Goal: Task Accomplishment & Management: Complete application form

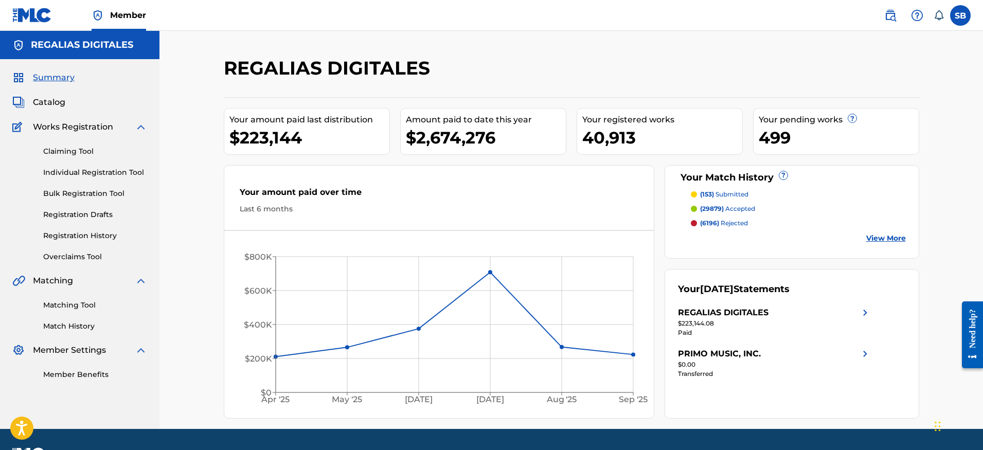
click at [134, 170] on link "Individual Registration Tool" at bounding box center [95, 172] width 104 height 11
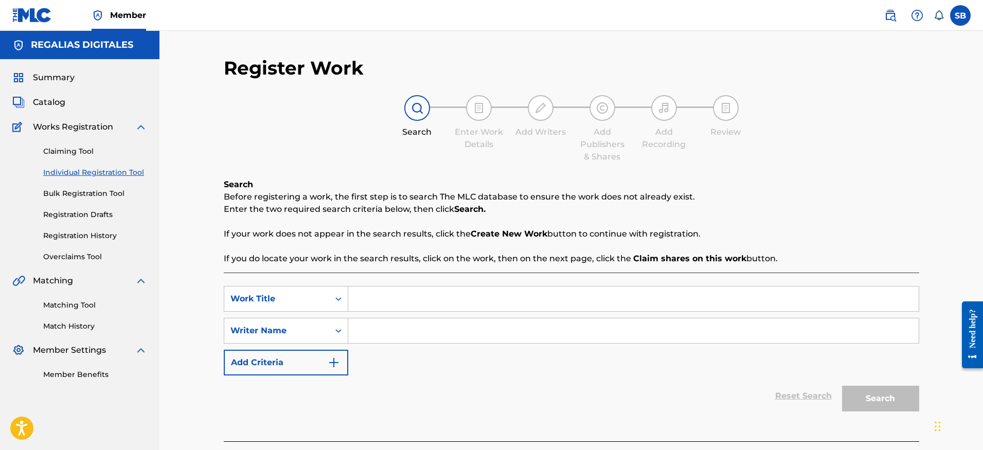
click at [401, 298] on input "Search Form" at bounding box center [633, 298] width 570 height 25
paste input "IMPOSTOR"
type input "IMPOSTOR"
click at [407, 327] on input "Search Form" at bounding box center [633, 330] width 570 height 25
click at [426, 330] on input "Search Form" at bounding box center [633, 330] width 570 height 25
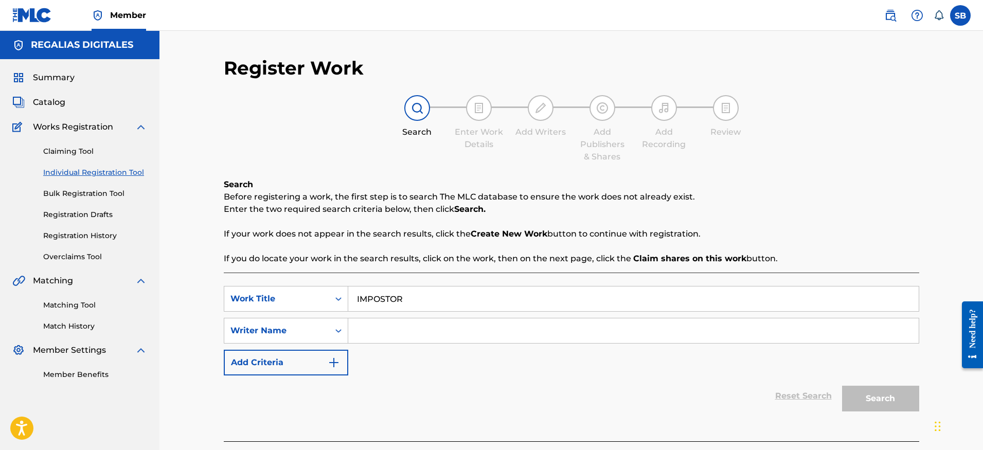
click at [426, 330] on input "Search Form" at bounding box center [633, 330] width 570 height 25
paste input "Rafa Arcaute"
click at [908, 402] on button "Search" at bounding box center [880, 399] width 77 height 26
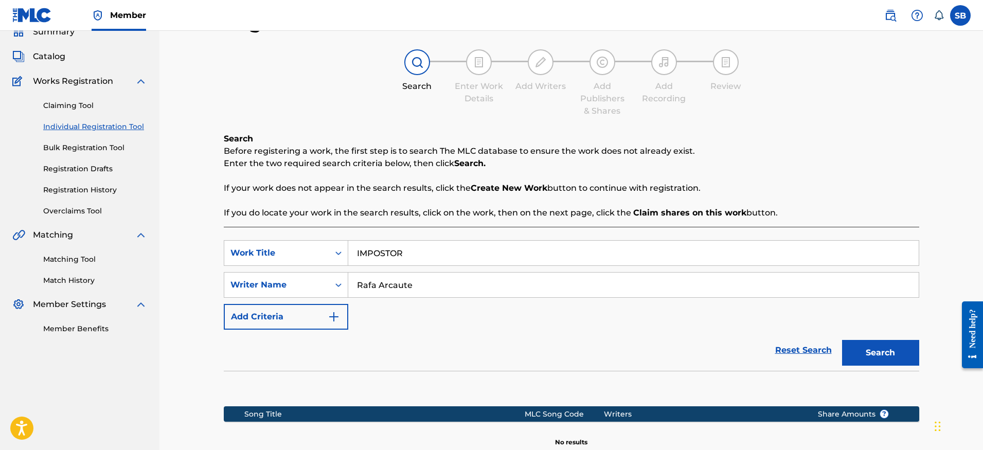
scroll to position [170, 0]
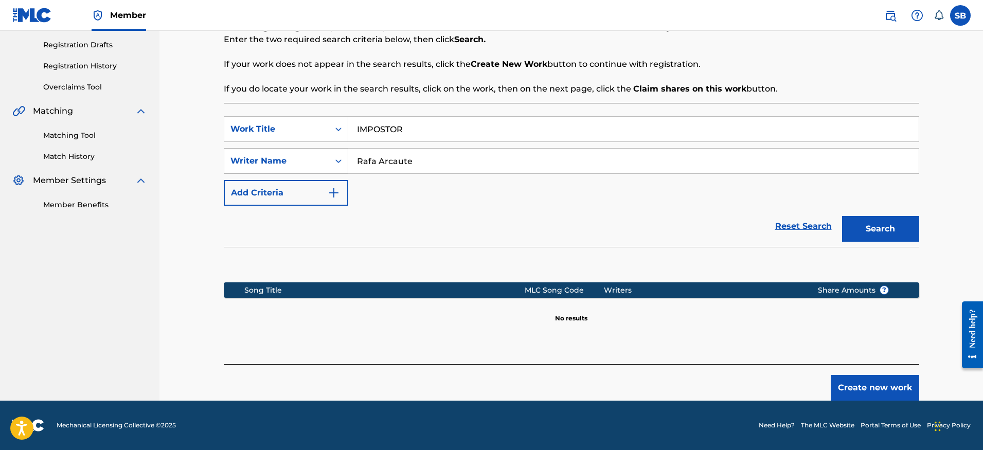
drag, startPoint x: 373, startPoint y: 160, endPoint x: 317, endPoint y: 154, distance: 56.9
click at [317, 154] on div "SearchWithCriteria0f12fa70-82e4-44f2-a5b1-7eef776beac1 Writer Name Rafa Arcaute" at bounding box center [571, 161] width 695 height 26
type input "Arcaute"
click at [842, 216] on button "Search" at bounding box center [880, 229] width 77 height 26
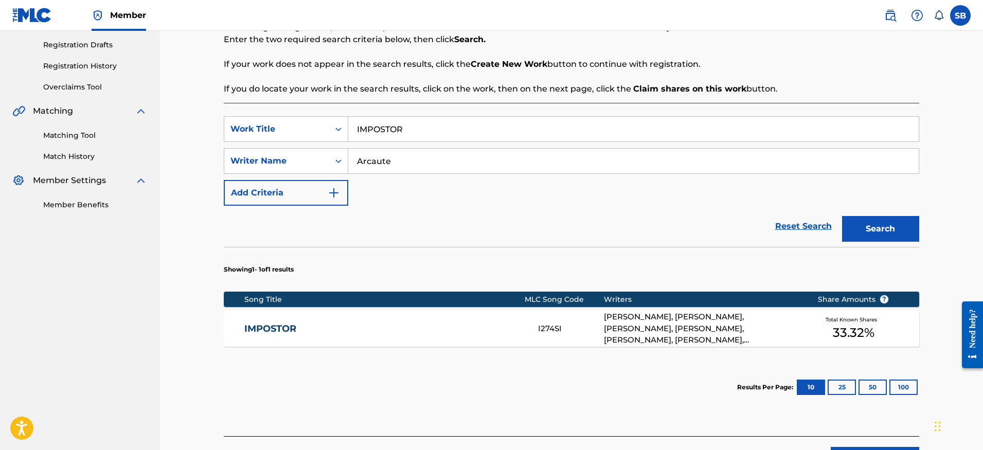
click at [696, 326] on div "JAVIER BURIN, GINO BORRI, FELIPE BRANDY, RAFAEL IGNACIO ARCAUTE, LUIS FEDERICO …" at bounding box center [703, 328] width 198 height 35
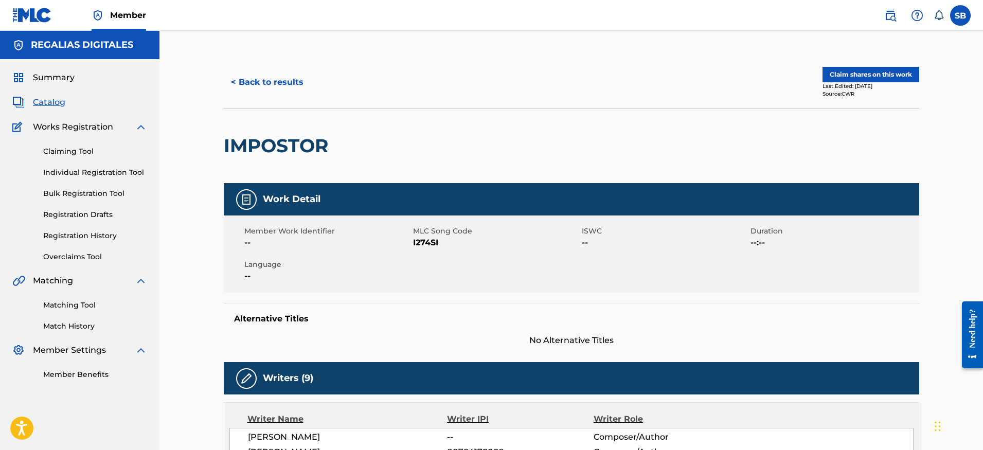
click at [900, 70] on button "Claim shares on this work" at bounding box center [870, 74] width 97 height 15
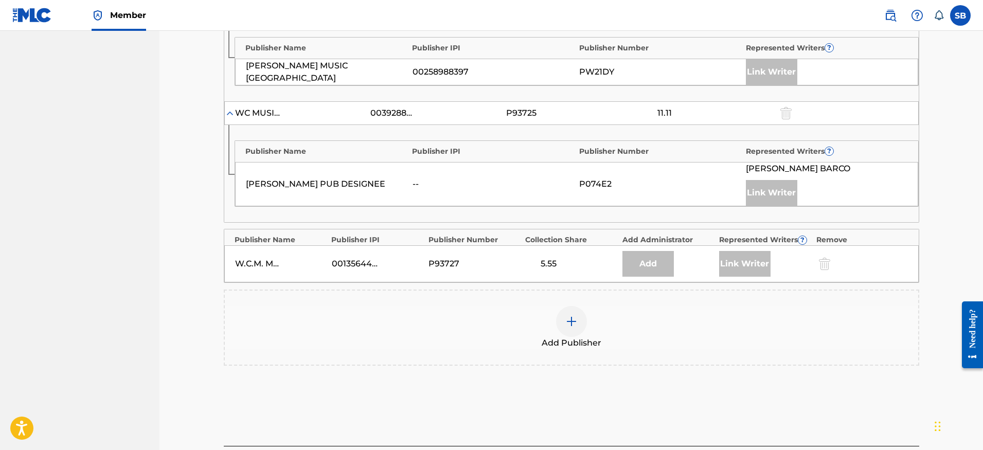
scroll to position [509, 0]
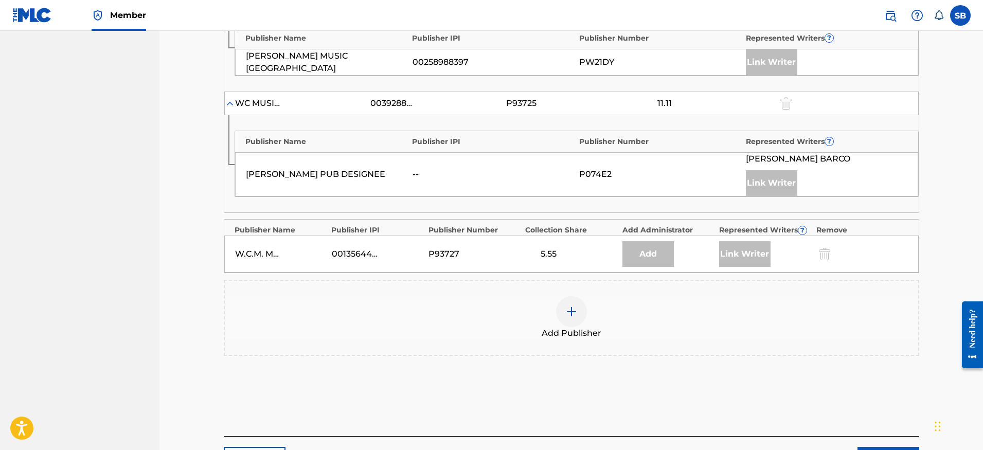
click at [578, 313] on div at bounding box center [571, 311] width 31 height 31
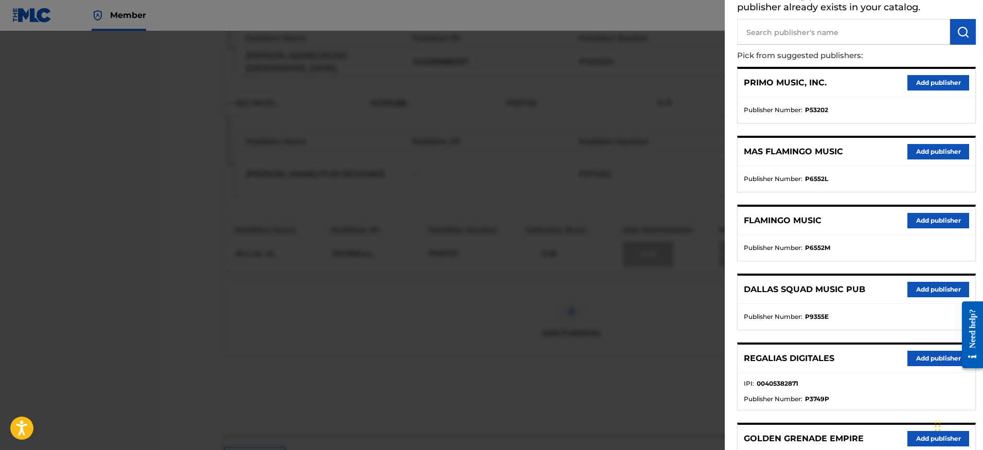
scroll to position [183, 0]
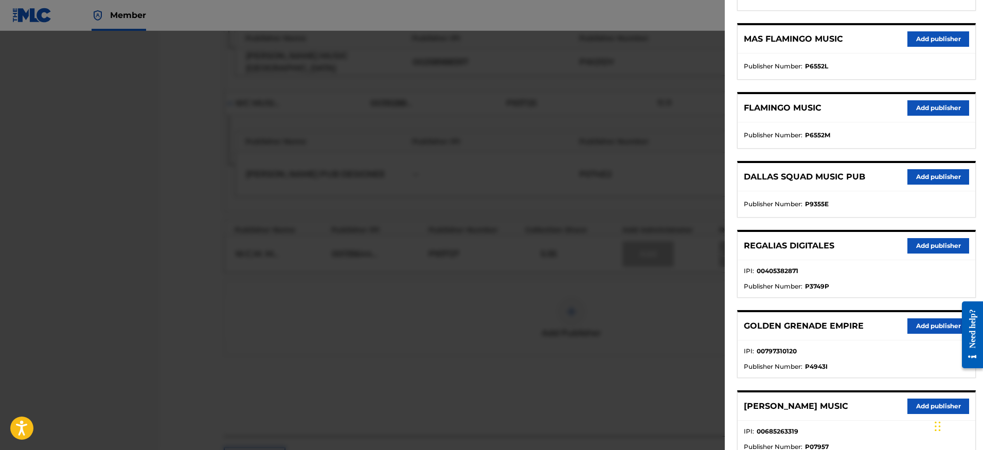
click at [912, 243] on button "Add publisher" at bounding box center [938, 245] width 62 height 15
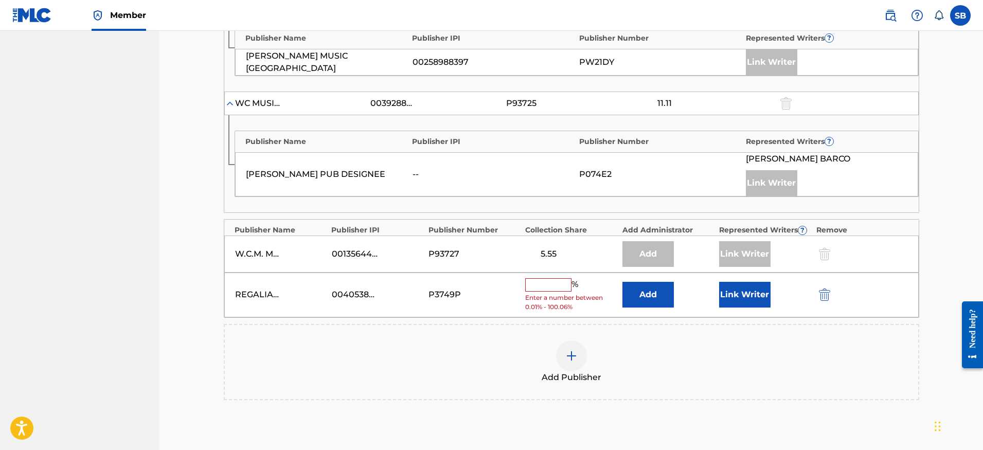
click at [550, 293] on span "Enter a number between 0.01% - 100.06%" at bounding box center [571, 302] width 92 height 19
click at [552, 286] on input "text" at bounding box center [548, 284] width 46 height 13
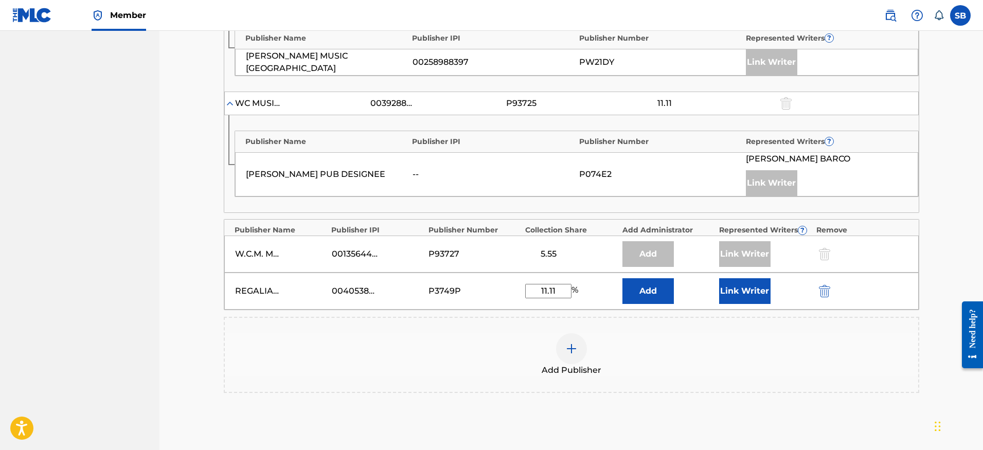
type input "11.11"
click at [753, 297] on button "Link Writer" at bounding box center [744, 291] width 51 height 26
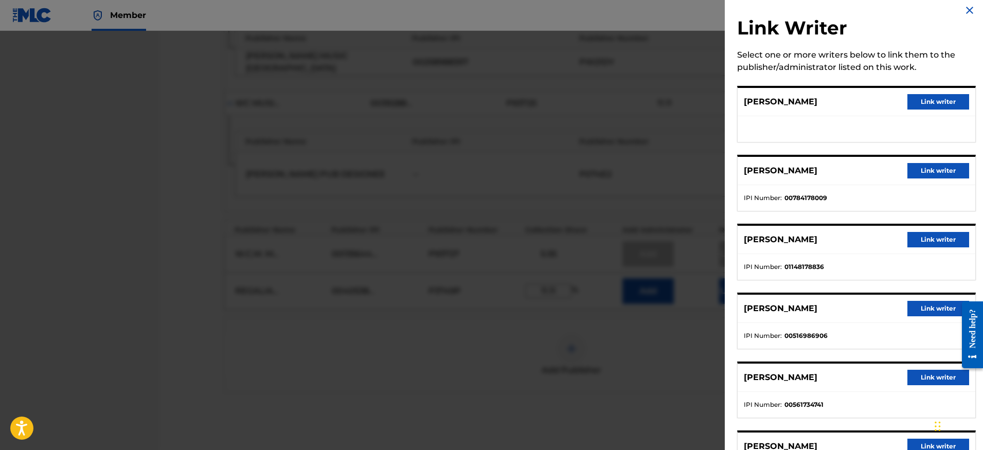
scroll to position [34, 0]
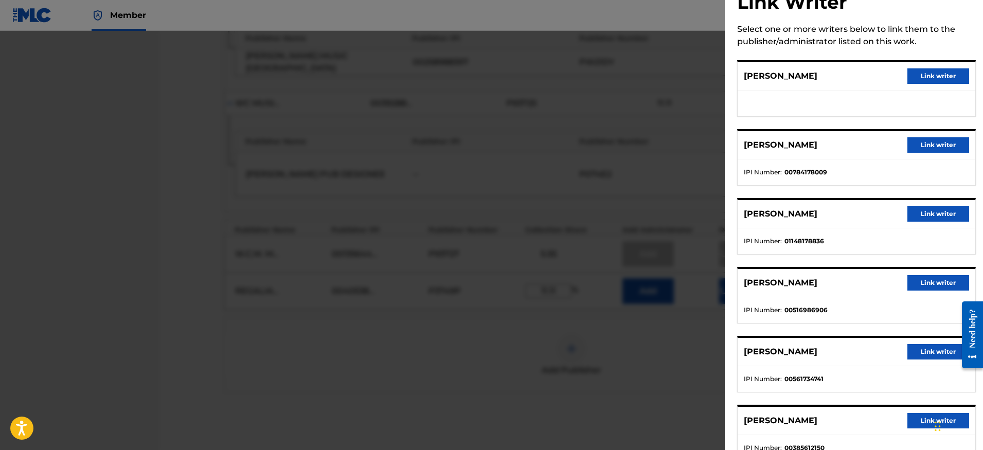
click at [940, 286] on button "Link writer" at bounding box center [938, 282] width 62 height 15
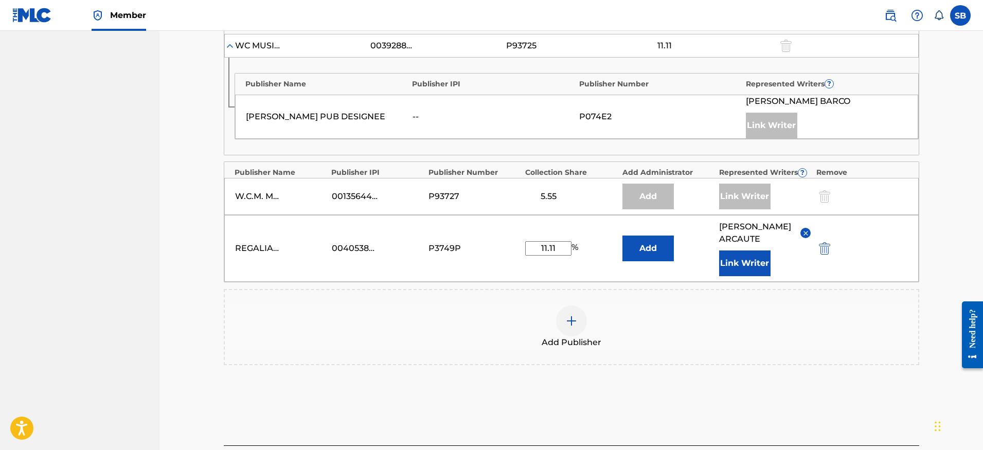
scroll to position [648, 0]
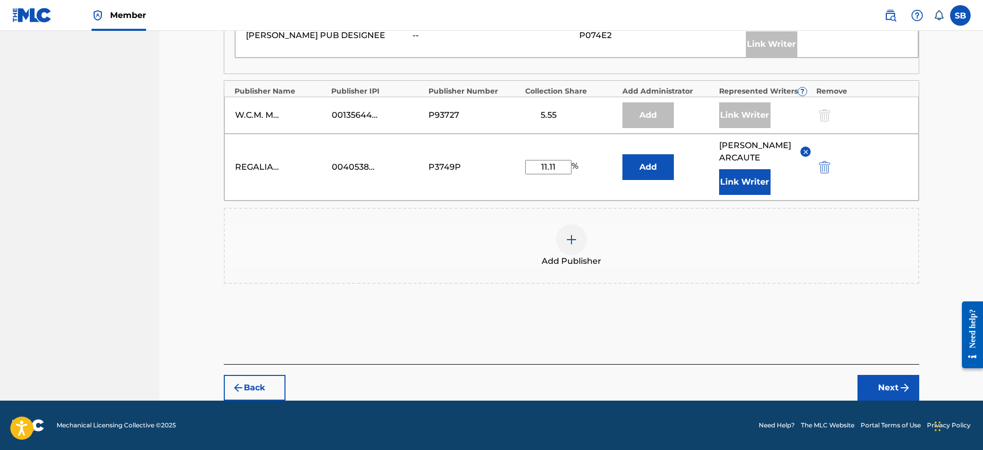
click at [892, 387] on button "Next" at bounding box center [888, 388] width 62 height 26
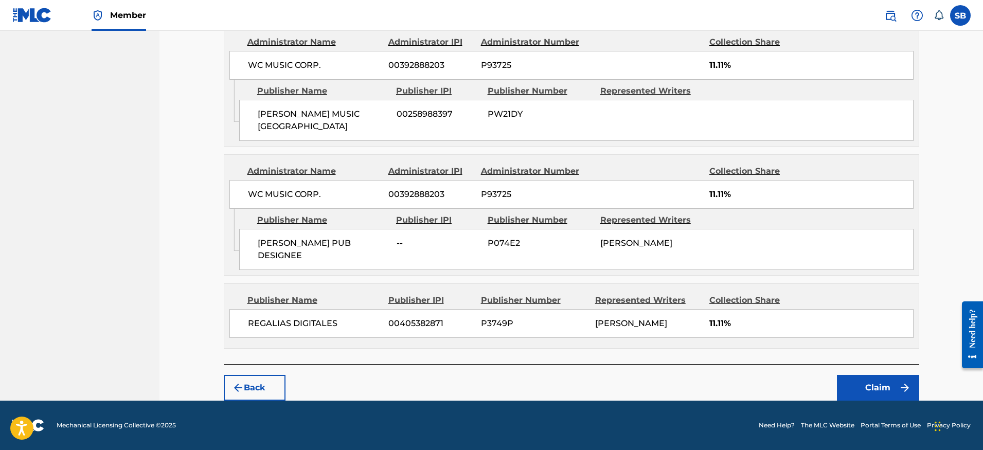
scroll to position [744, 0]
click at [865, 384] on button "Claim" at bounding box center [878, 388] width 82 height 26
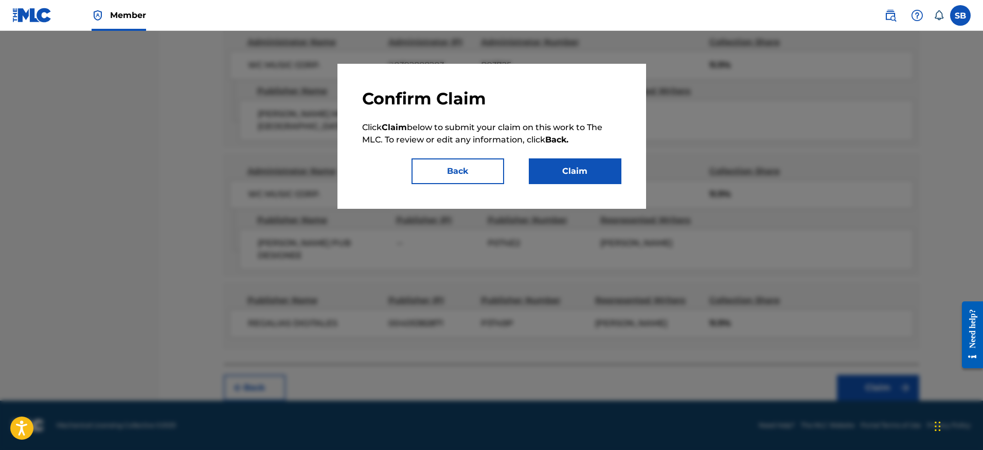
click at [592, 171] on button "Claim" at bounding box center [575, 171] width 93 height 26
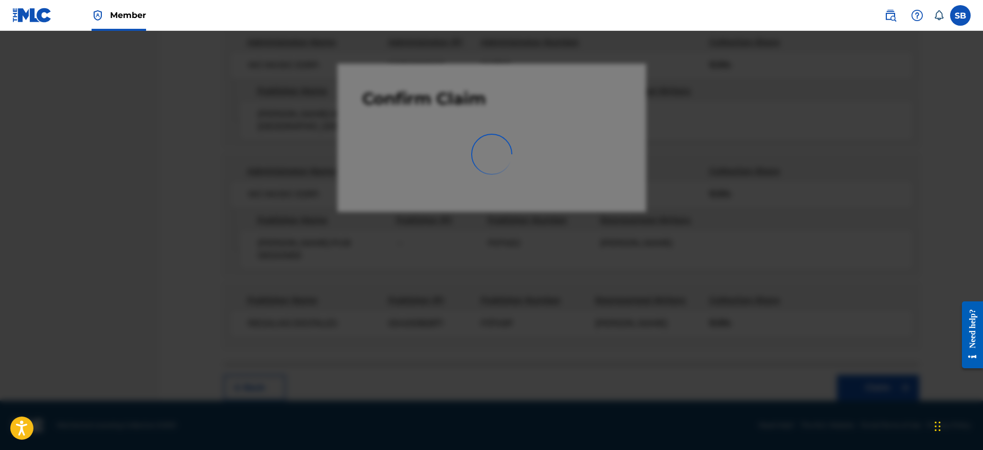
scroll to position [0, 0]
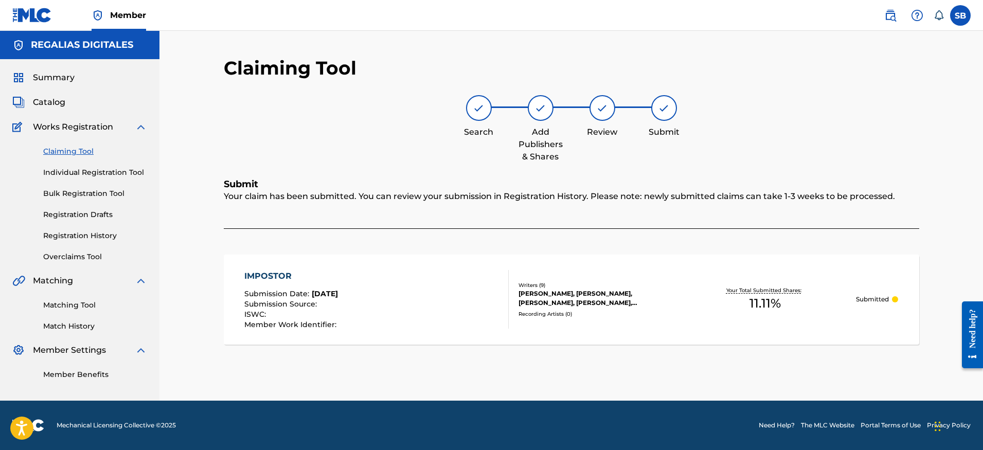
click at [131, 177] on link "Individual Registration Tool" at bounding box center [95, 172] width 104 height 11
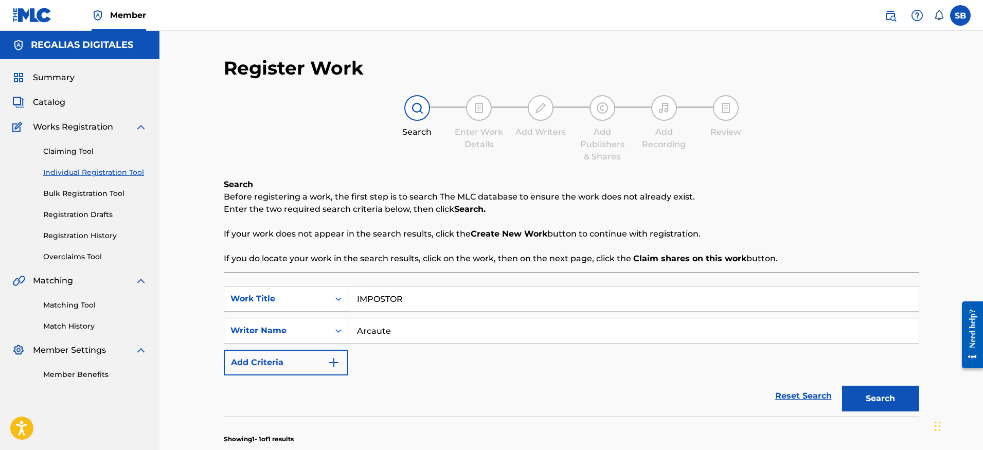
drag, startPoint x: 418, startPoint y: 308, endPoint x: 344, endPoint y: 297, distance: 74.8
click at [344, 297] on div "SearchWithCriteria19fd16d1-137f-4c48-8431-627b7b004138 Work Title IMPOSTOR" at bounding box center [571, 299] width 695 height 26
paste input "#TETAS"
type input "#TETAS"
click at [842, 386] on button "Search" at bounding box center [880, 399] width 77 height 26
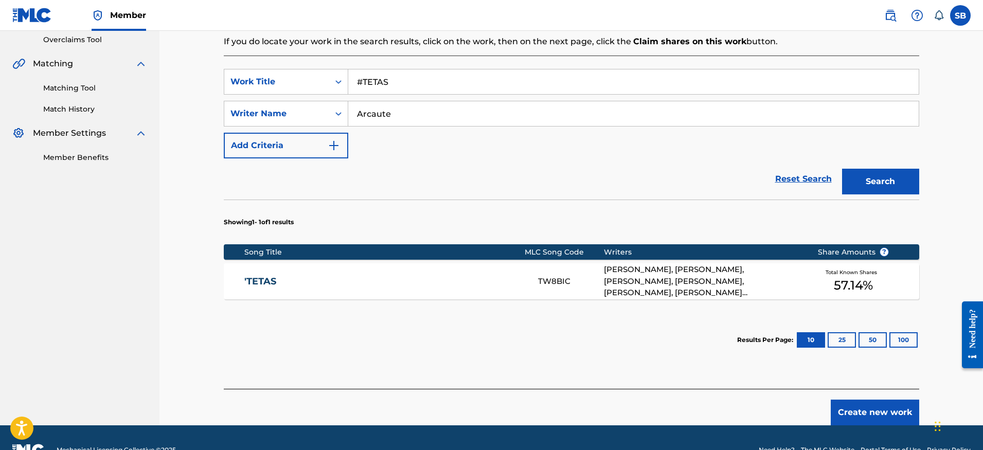
scroll to position [242, 0]
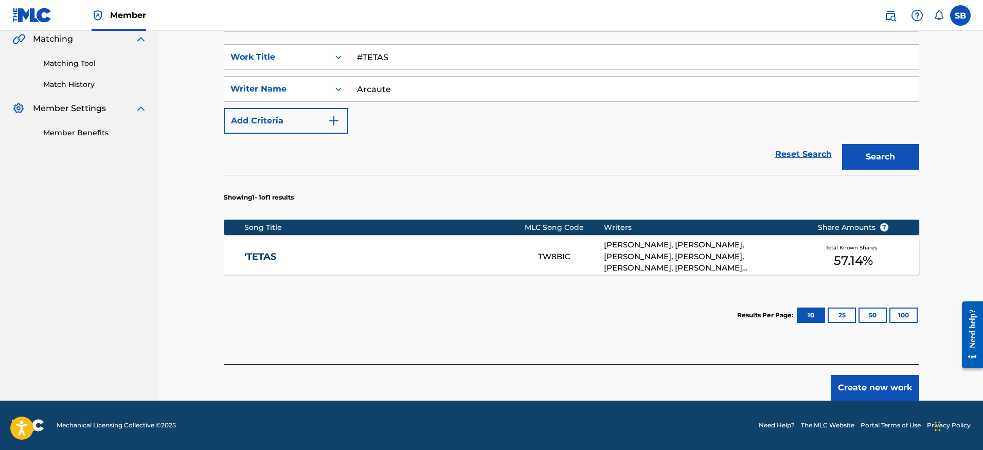
click at [693, 263] on div "ULISES GUERRIERO, CATRIEL GUERREIRO, GINO BORRI, RAFAEL IGNACIO ARCAUTE, LUIS F…" at bounding box center [703, 256] width 198 height 35
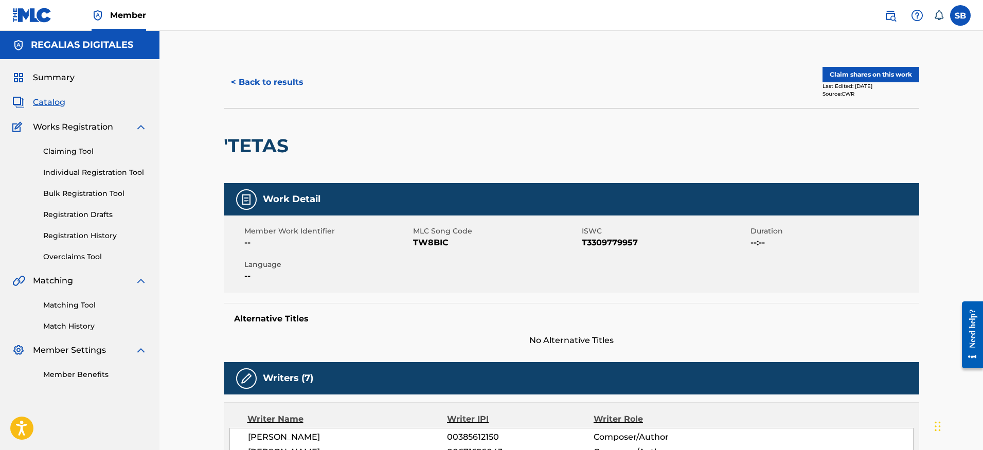
click at [884, 74] on button "Claim shares on this work" at bounding box center [870, 74] width 97 height 15
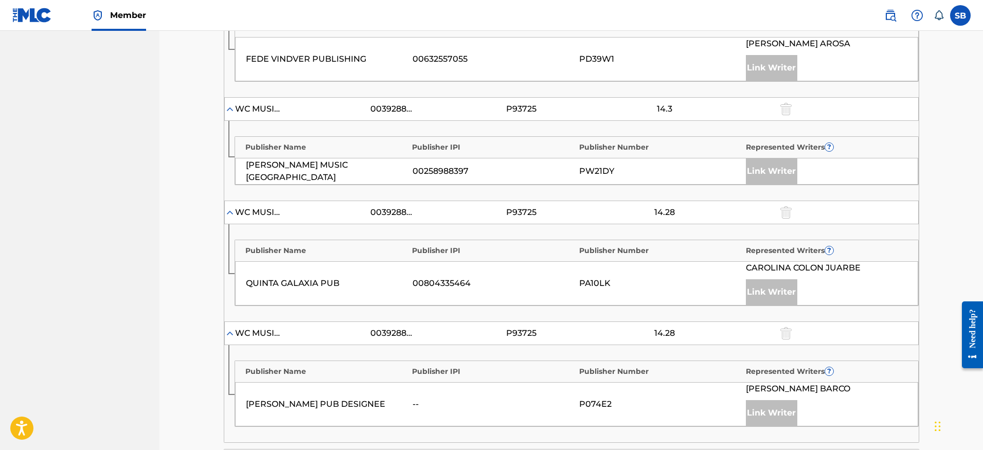
scroll to position [702, 0]
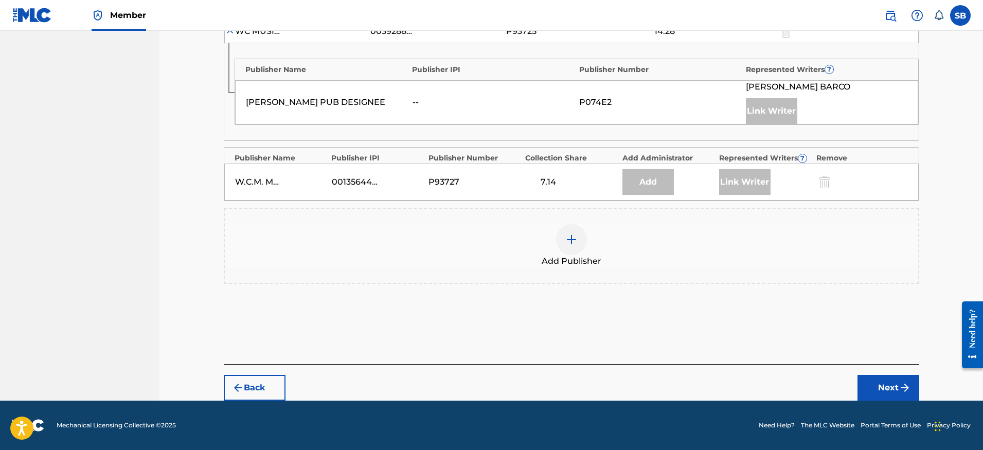
click at [564, 231] on div at bounding box center [571, 239] width 31 height 31
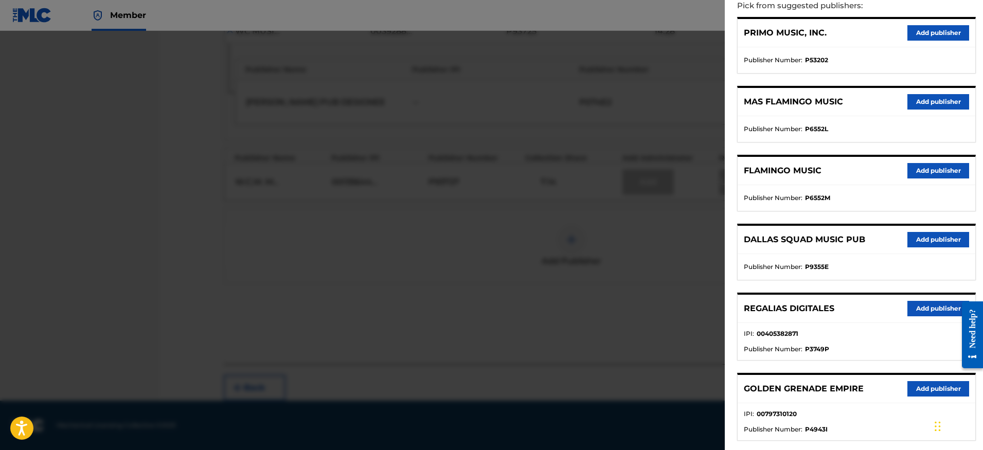
scroll to position [161, 0]
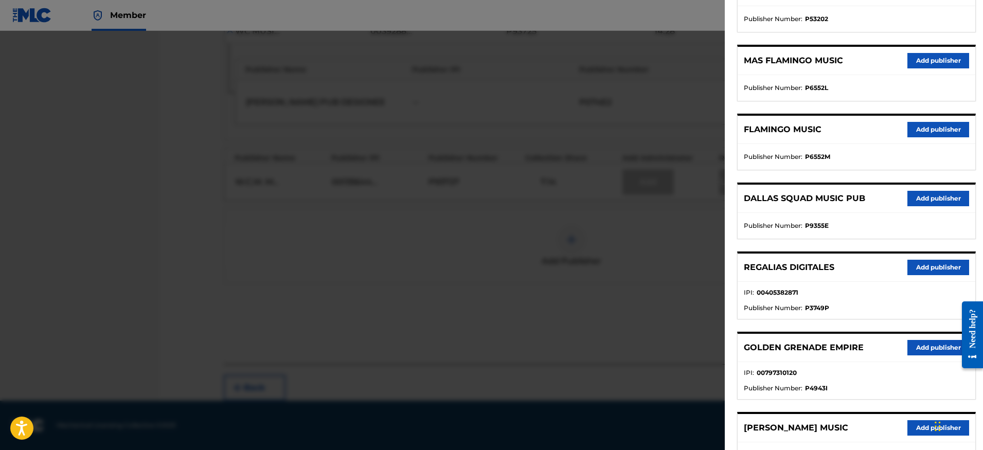
click at [923, 267] on button "Add publisher" at bounding box center [938, 267] width 62 height 15
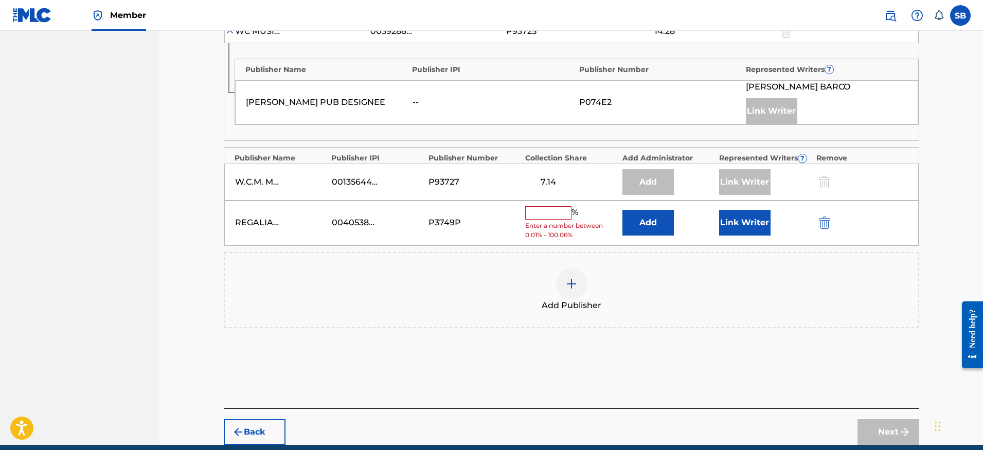
click at [549, 219] on input "text" at bounding box center [548, 212] width 46 height 13
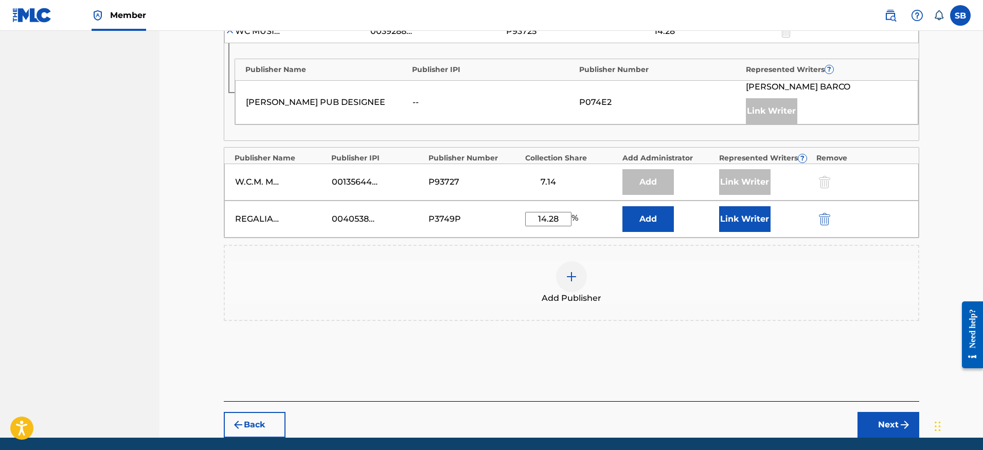
type input "14.28"
click at [744, 227] on button "Link Writer" at bounding box center [744, 219] width 51 height 26
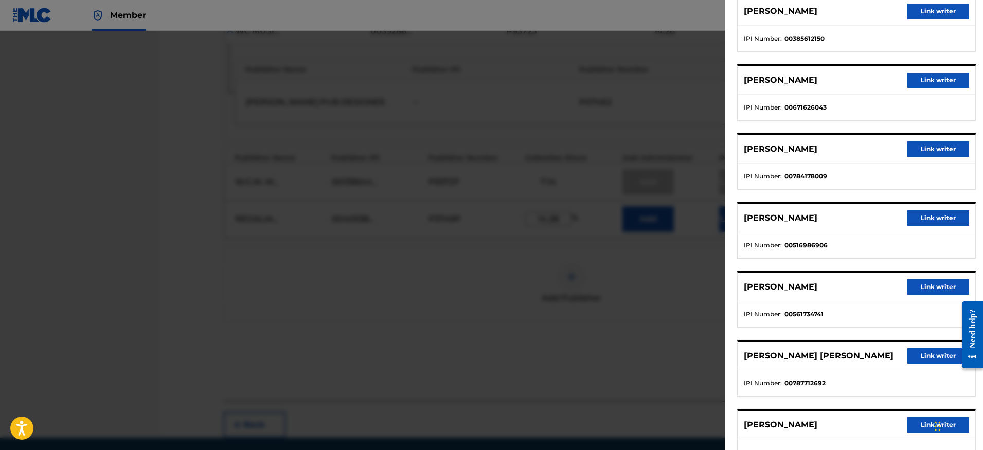
scroll to position [104, 0]
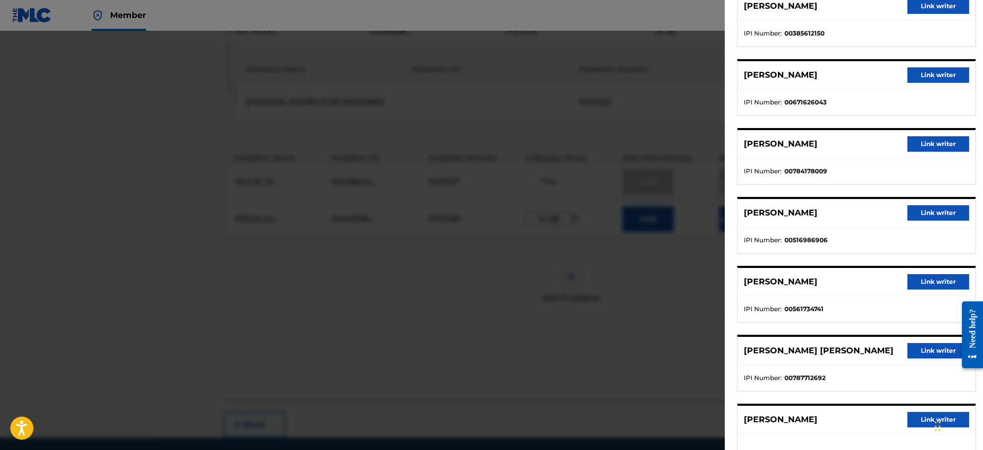
click at [944, 216] on button "Link writer" at bounding box center [938, 212] width 62 height 15
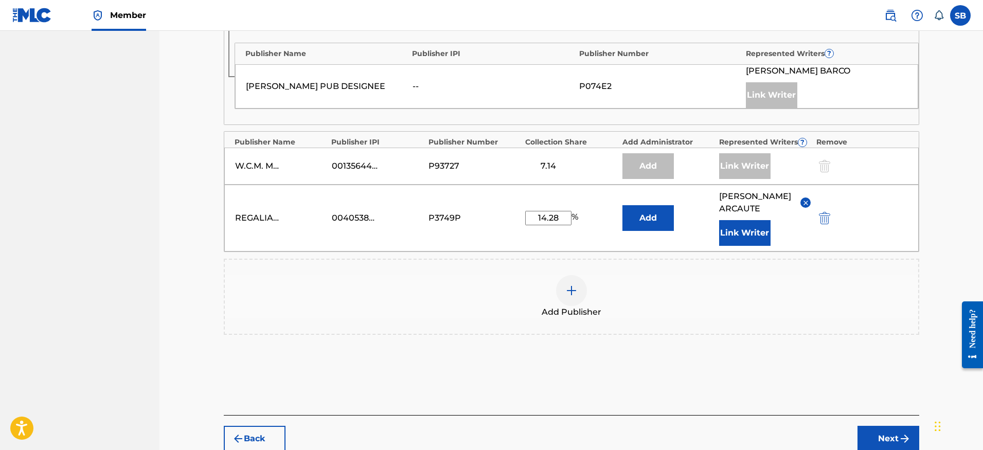
scroll to position [768, 0]
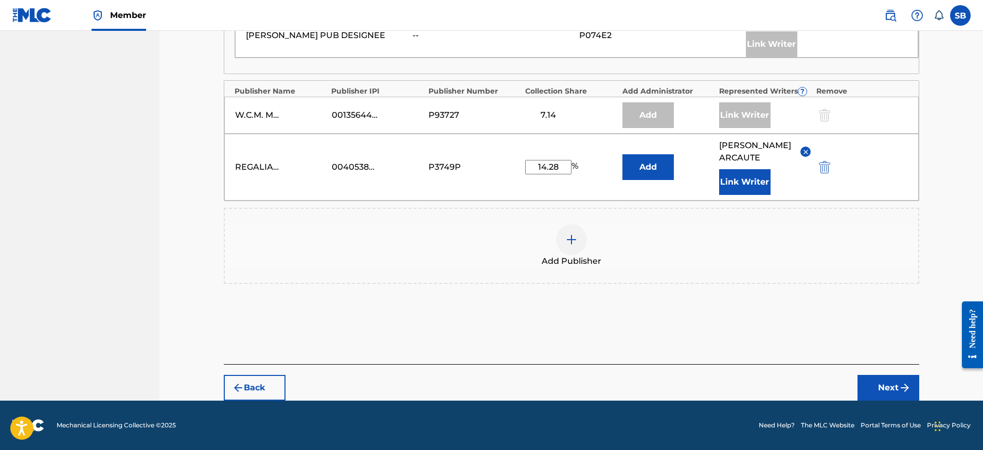
click at [893, 389] on button "Next" at bounding box center [888, 388] width 62 height 26
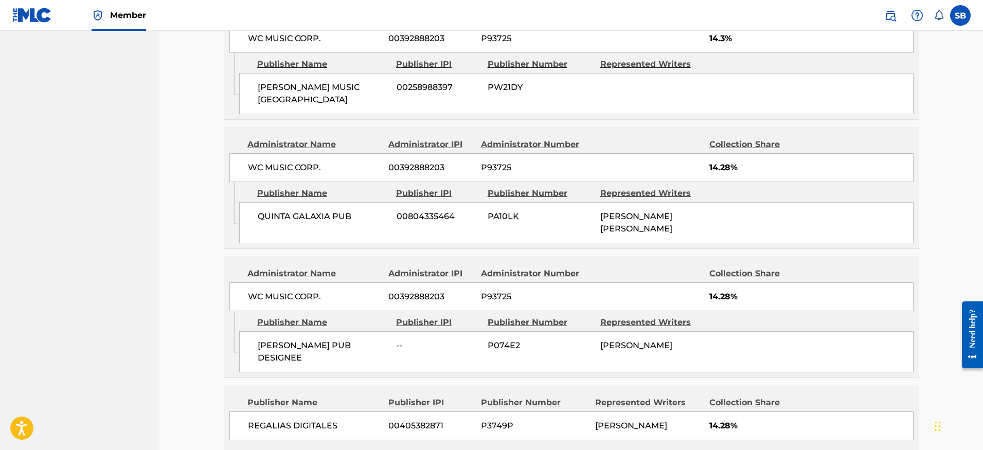
scroll to position [843, 0]
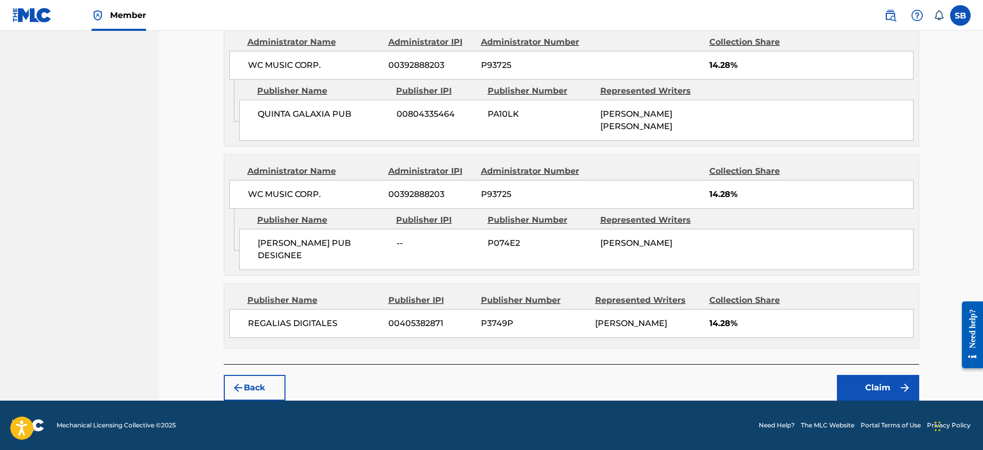
click at [877, 388] on button "Claim" at bounding box center [878, 388] width 82 height 26
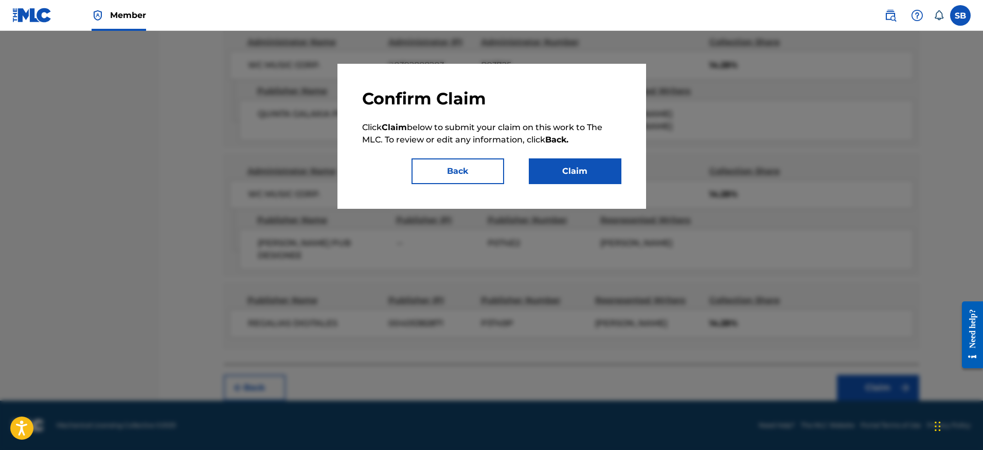
click at [585, 176] on button "Claim" at bounding box center [575, 171] width 93 height 26
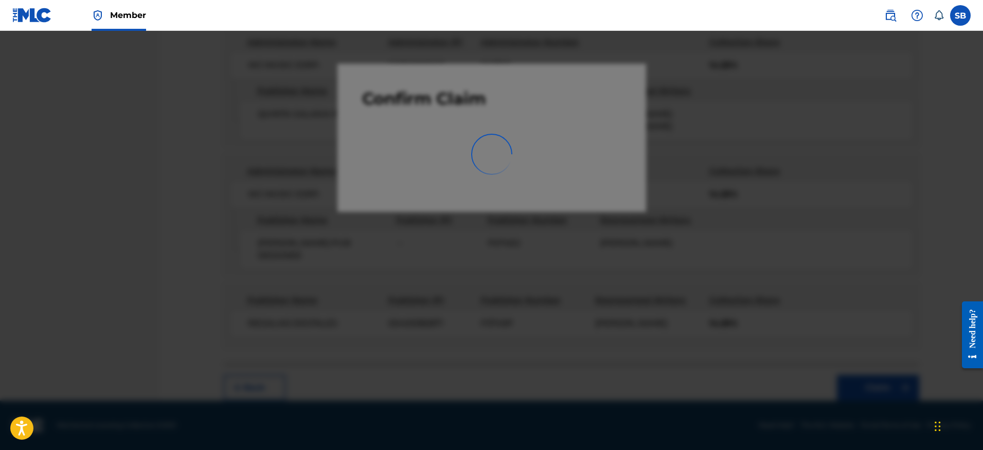
scroll to position [0, 0]
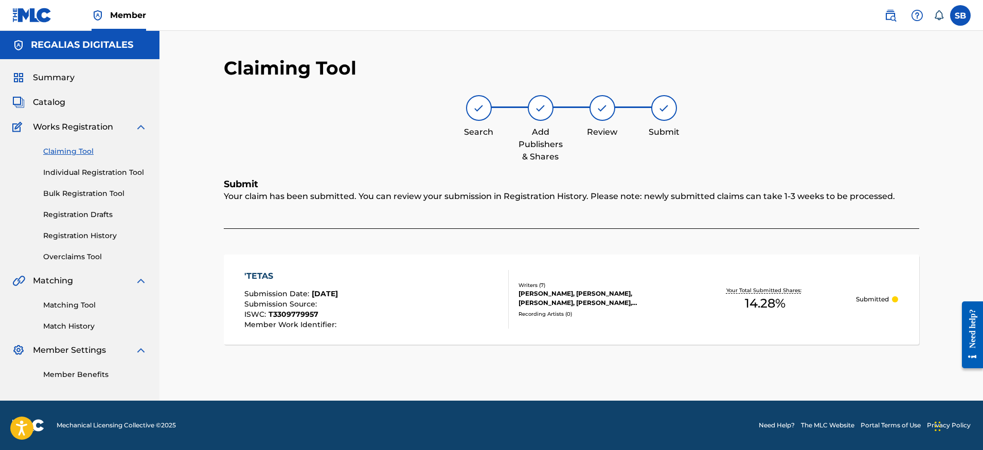
click at [127, 167] on link "Individual Registration Tool" at bounding box center [95, 172] width 104 height 11
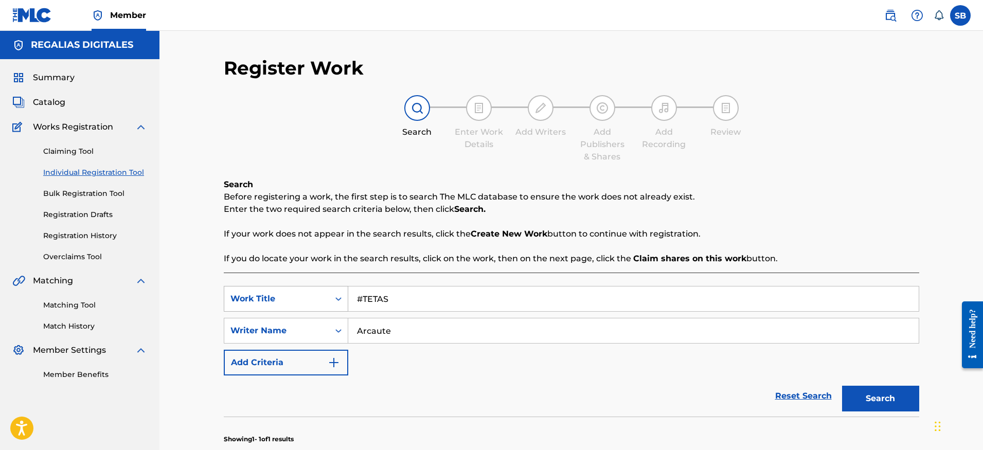
drag, startPoint x: 419, startPoint y: 295, endPoint x: 343, endPoint y: 292, distance: 76.2
click at [343, 292] on div "SearchWithCriteria19fd16d1-137f-4c48-8431-627b7b004138 Work Title #TETAS" at bounding box center [571, 299] width 695 height 26
paste input "EL DÍA DEL AMIGO"
type input "EL DÍA DEL AMIGO"
click at [842, 386] on button "Search" at bounding box center [880, 399] width 77 height 26
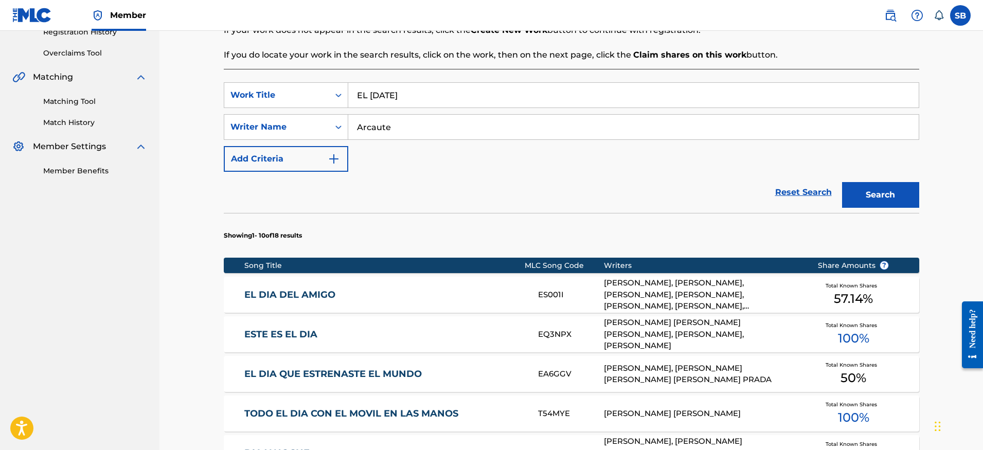
scroll to position [218, 0]
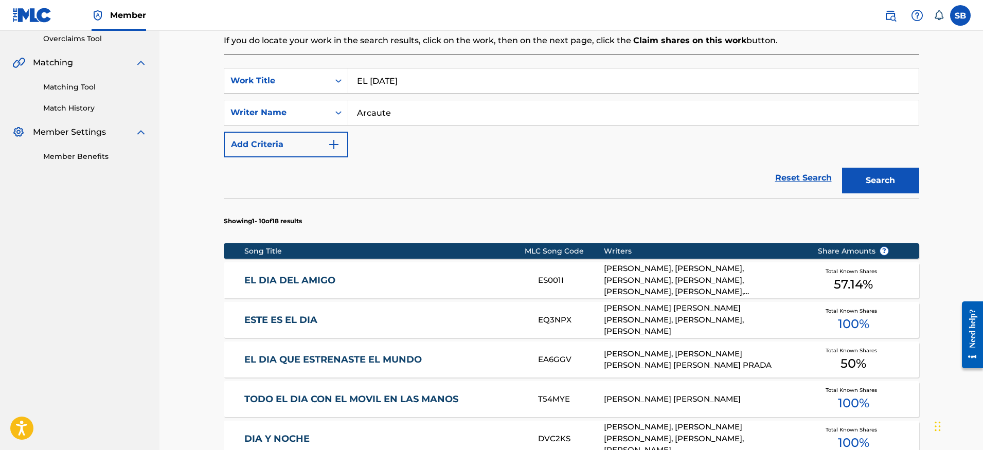
click at [661, 284] on div "CATRIEL GUERREIRO, ULISES GUERRIERO, RAFAEL IGNACIO ARCAUTE, GINO BORRI, VICENT…" at bounding box center [703, 280] width 198 height 35
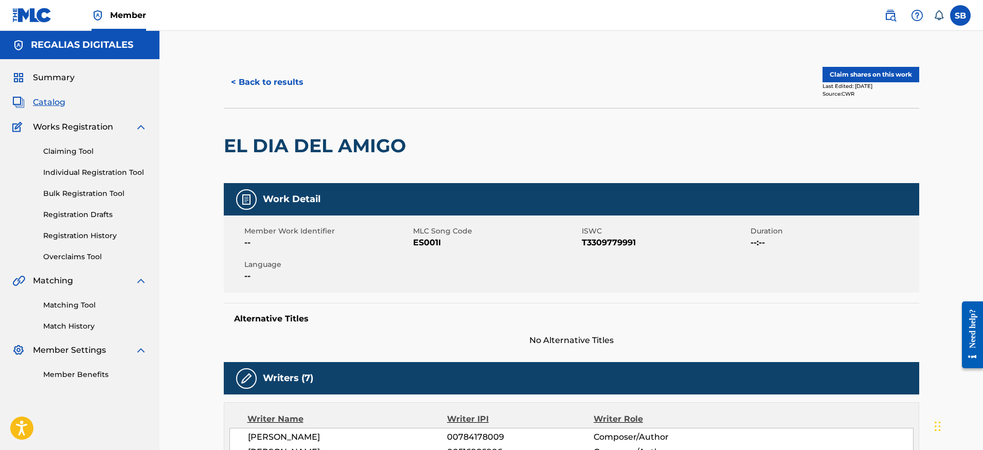
click at [879, 80] on button "Claim shares on this work" at bounding box center [870, 74] width 97 height 15
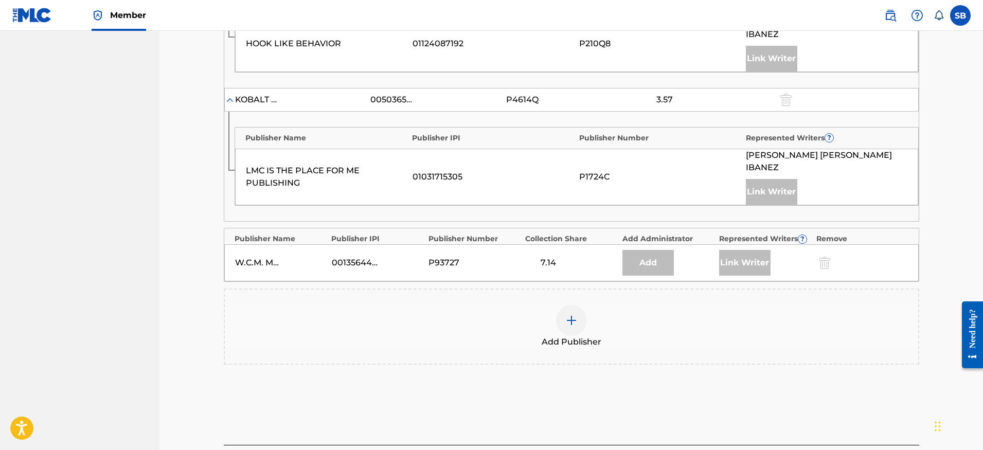
scroll to position [787, 0]
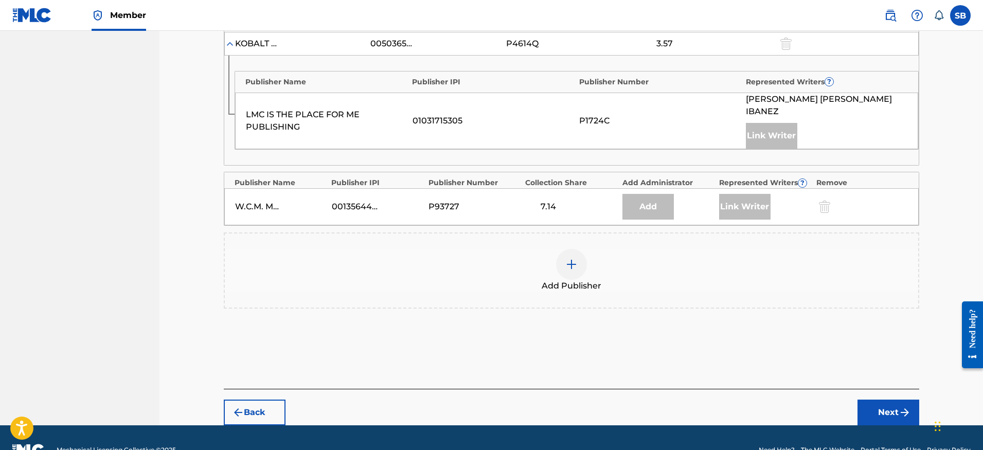
click at [573, 258] on img at bounding box center [571, 264] width 12 height 12
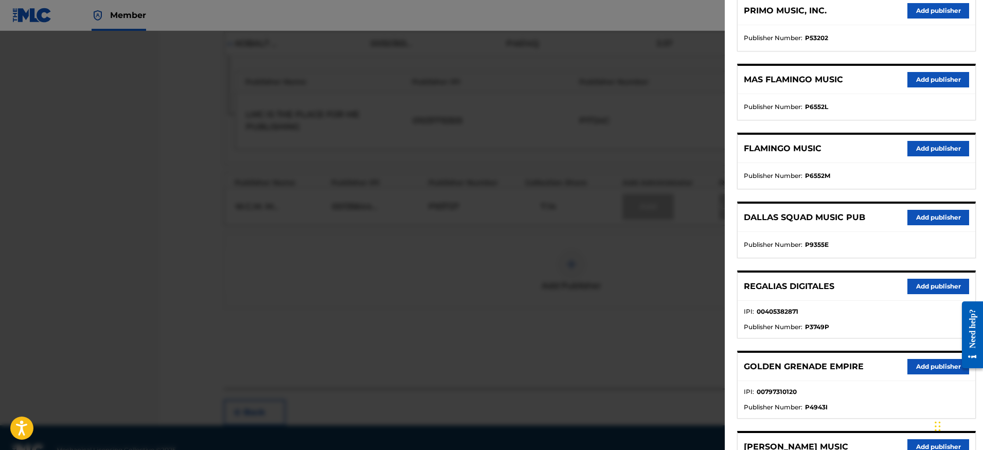
scroll to position [154, 0]
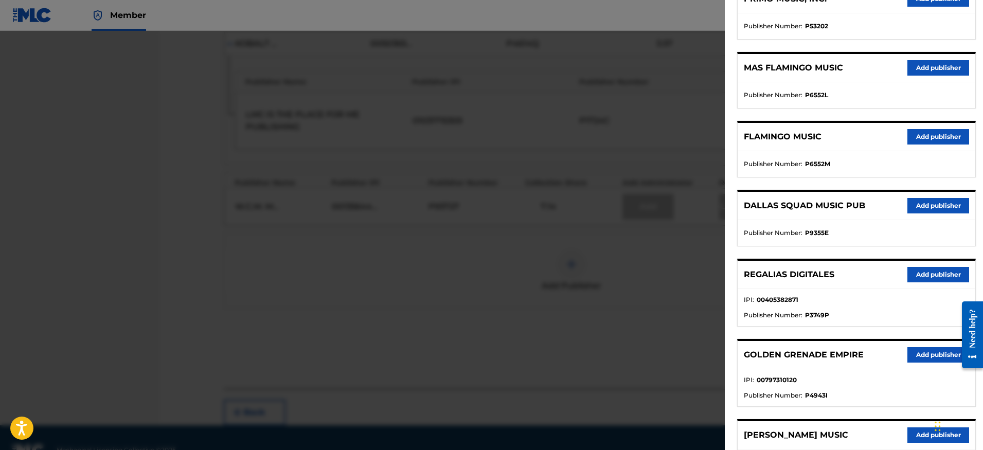
click at [917, 270] on button "Add publisher" at bounding box center [938, 274] width 62 height 15
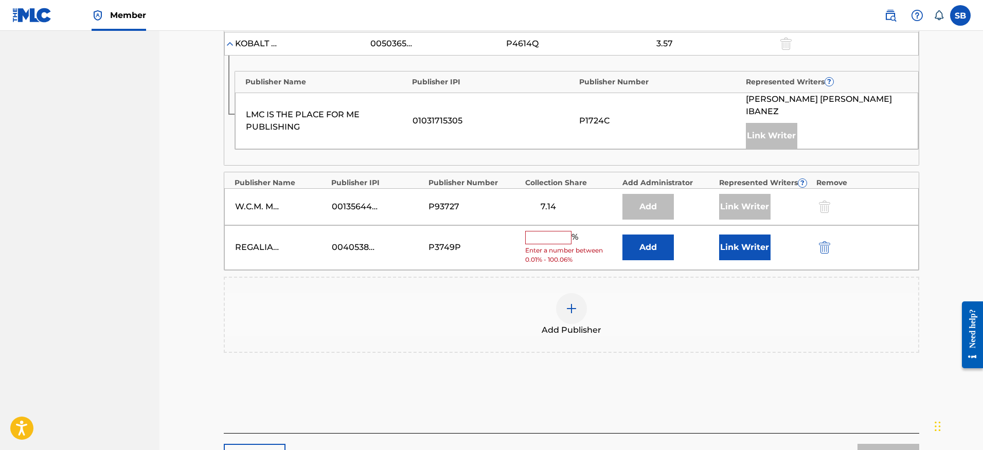
click at [547, 231] on div "% Enter a number between 0.01% - 100.06%" at bounding box center [571, 247] width 92 height 33
click at [551, 231] on input "text" at bounding box center [548, 237] width 46 height 13
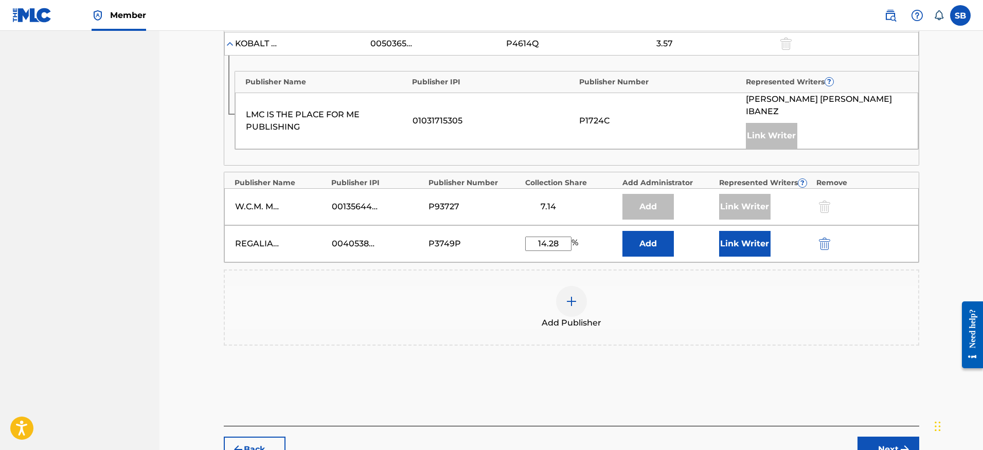
type input "14.28"
click at [763, 231] on button "Link Writer" at bounding box center [744, 244] width 51 height 26
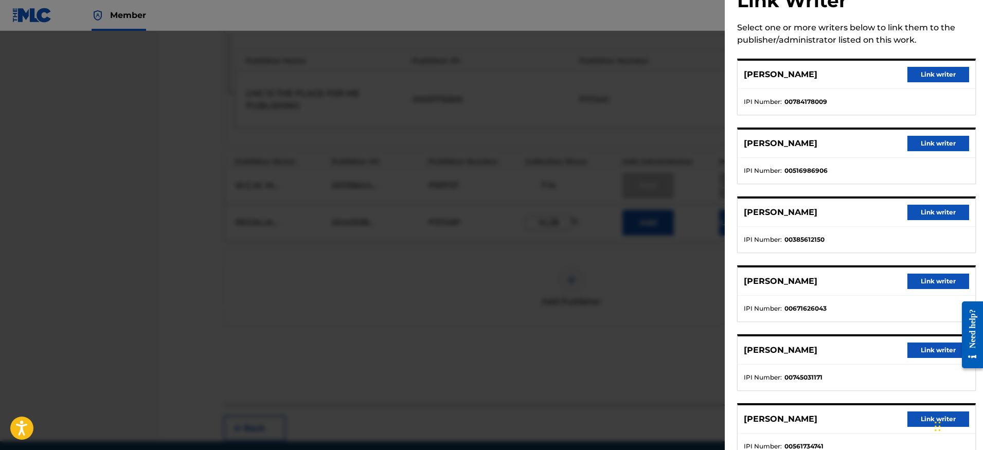
scroll to position [33, 0]
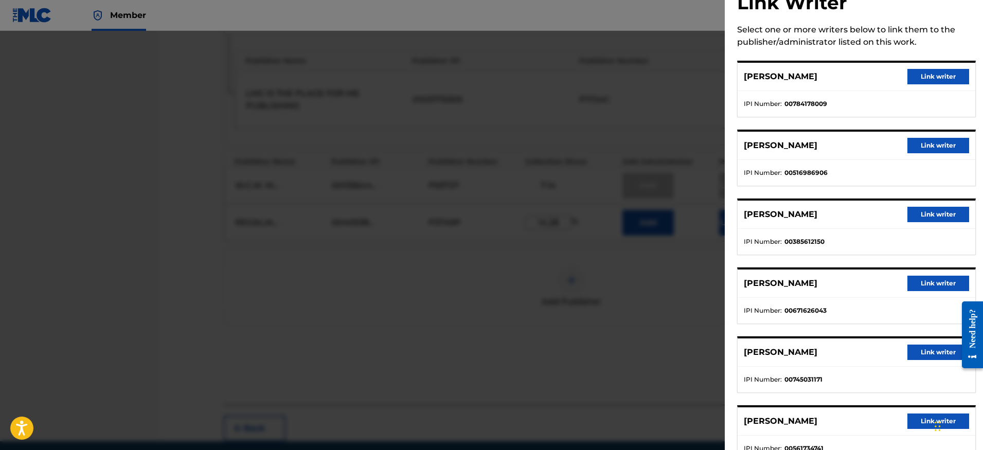
click at [940, 150] on button "Link writer" at bounding box center [938, 145] width 62 height 15
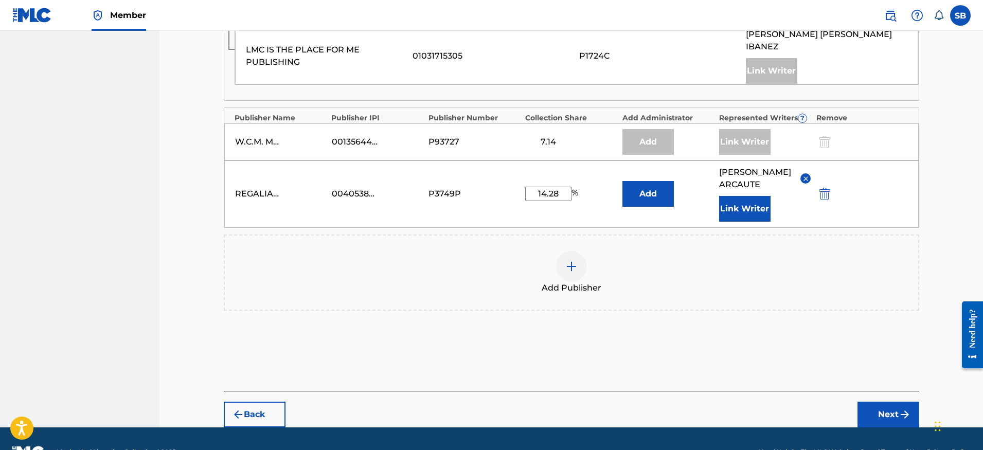
scroll to position [854, 0]
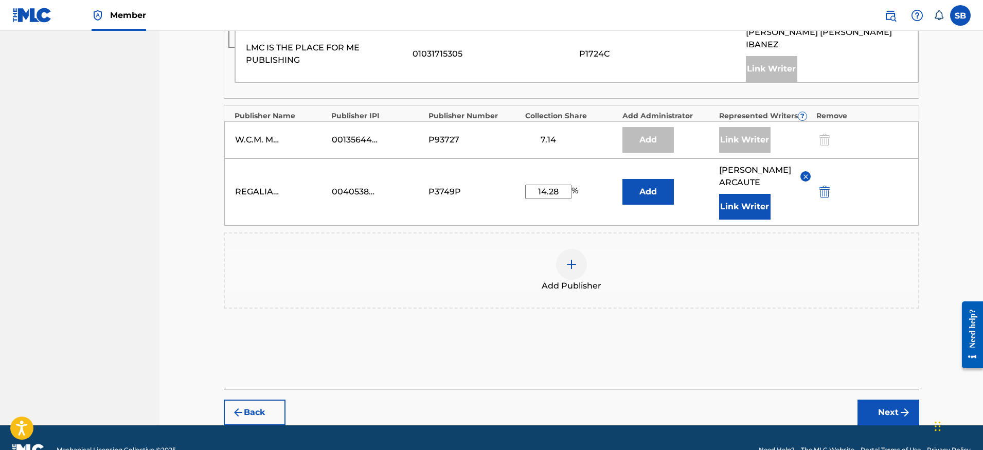
click at [876, 400] on button "Next" at bounding box center [888, 413] width 62 height 26
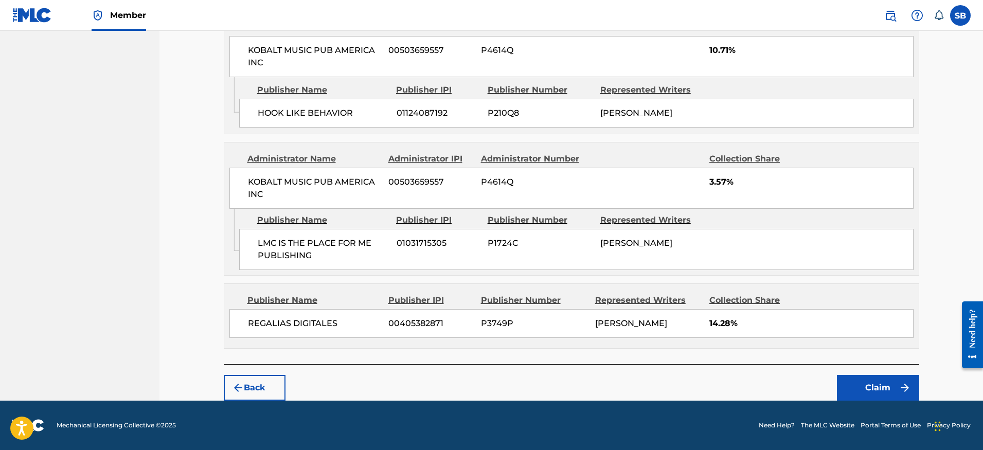
scroll to position [987, 0]
click at [863, 377] on button "Claim" at bounding box center [878, 388] width 82 height 26
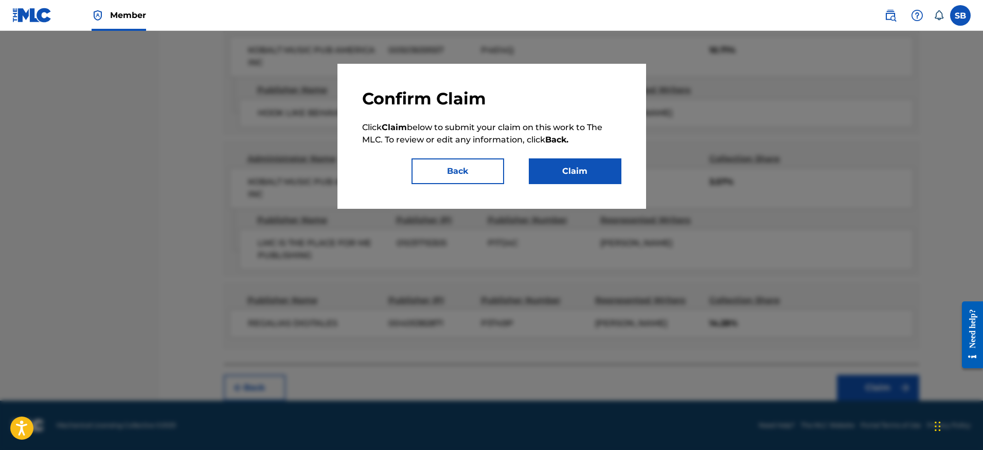
click at [594, 167] on button "Claim" at bounding box center [575, 171] width 93 height 26
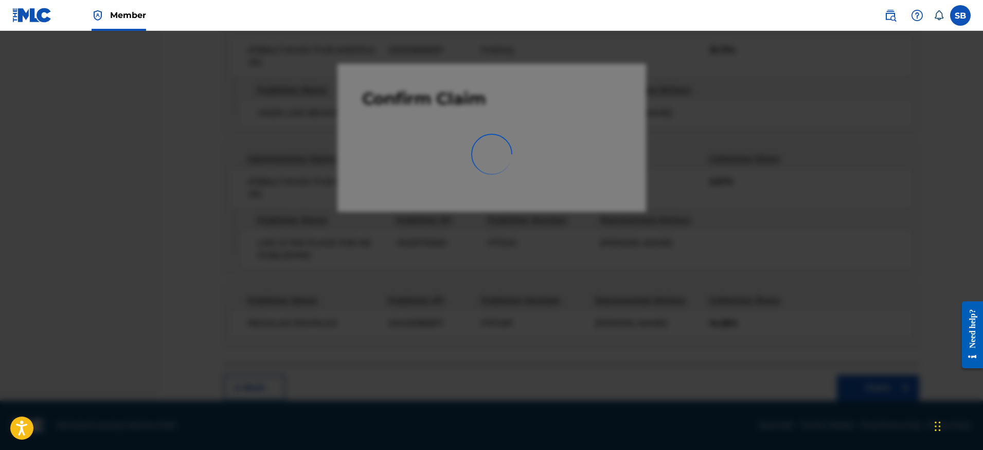
scroll to position [0, 0]
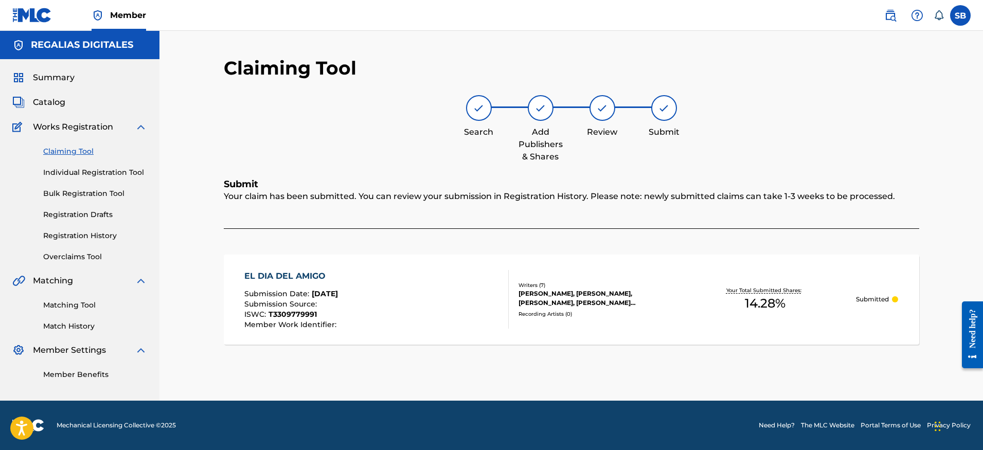
click at [95, 175] on link "Individual Registration Tool" at bounding box center [95, 172] width 104 height 11
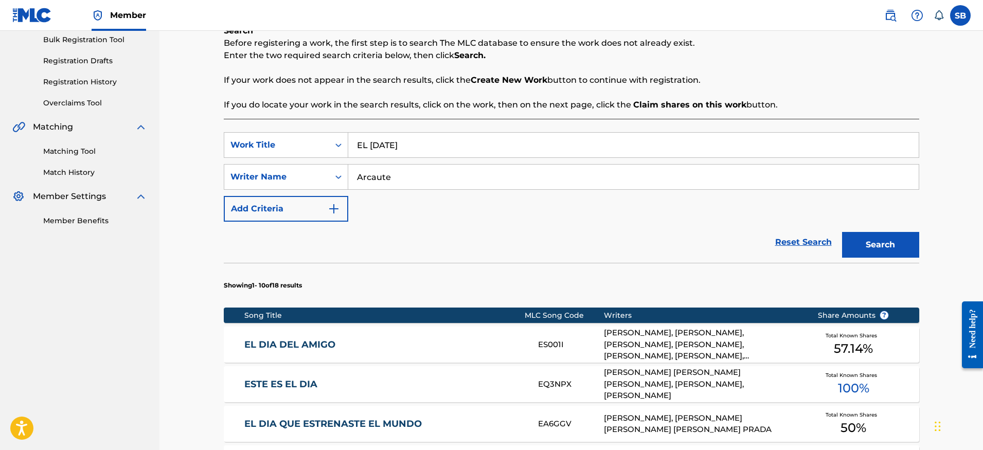
scroll to position [158, 0]
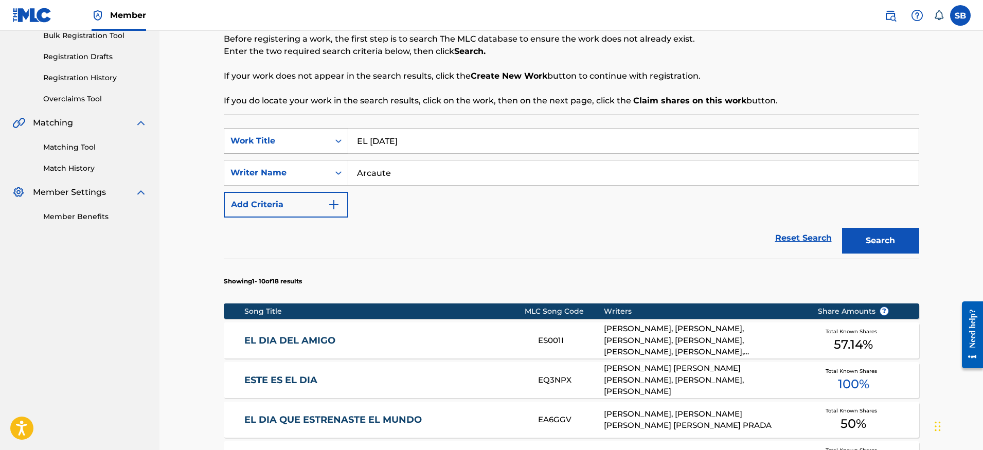
drag, startPoint x: 434, startPoint y: 142, endPoint x: 320, endPoint y: 134, distance: 114.0
click at [320, 134] on div "SearchWithCriteria19fd16d1-137f-4c48-8431-627b7b004138 Work Title EL DÍA DEL AM…" at bounding box center [571, 141] width 695 height 26
paste input "RE FORRO"
type input "RE FORRO"
click at [842, 228] on button "Search" at bounding box center [880, 241] width 77 height 26
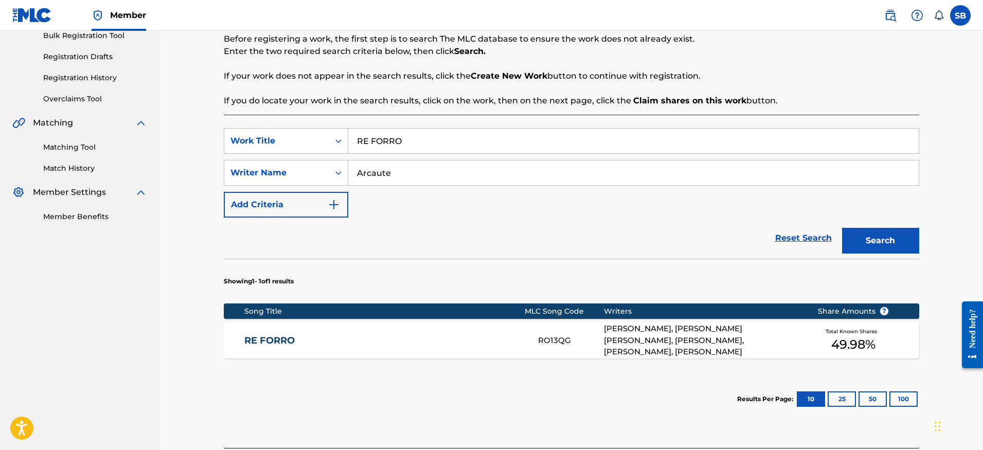
click at [710, 345] on div "ULISES GUERRIERO, CATRIEL GUERREIRO, RAFAEL IGNACIO ARCAUTE, LUIS FEDERICO VIND…" at bounding box center [703, 340] width 198 height 35
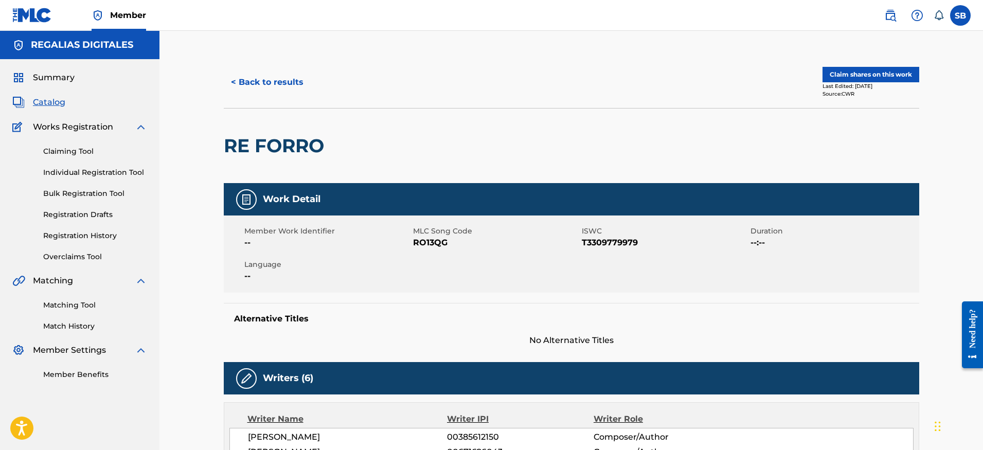
click at [894, 70] on button "Claim shares on this work" at bounding box center [870, 74] width 97 height 15
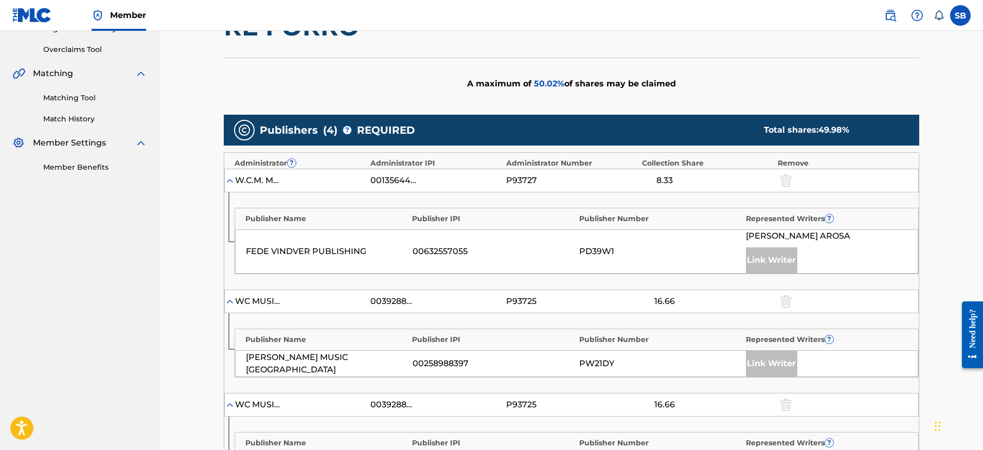
scroll to position [468, 0]
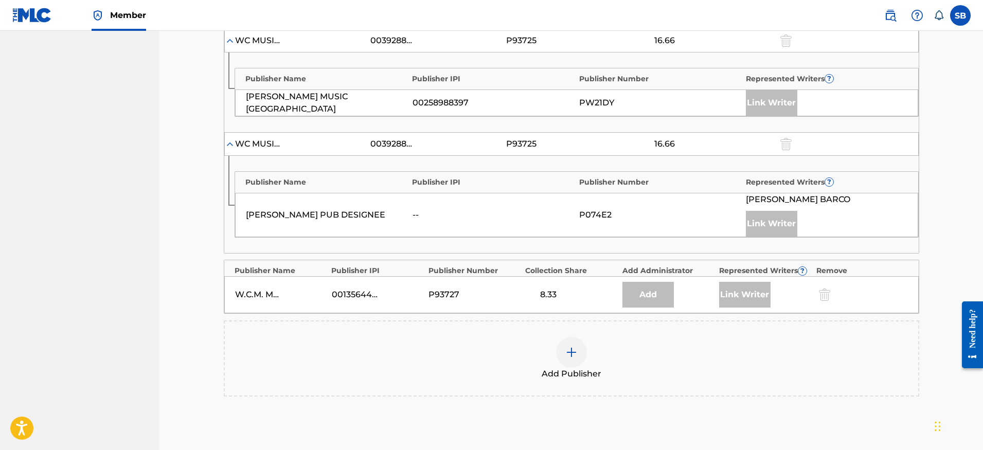
click at [559, 348] on div at bounding box center [571, 352] width 31 height 31
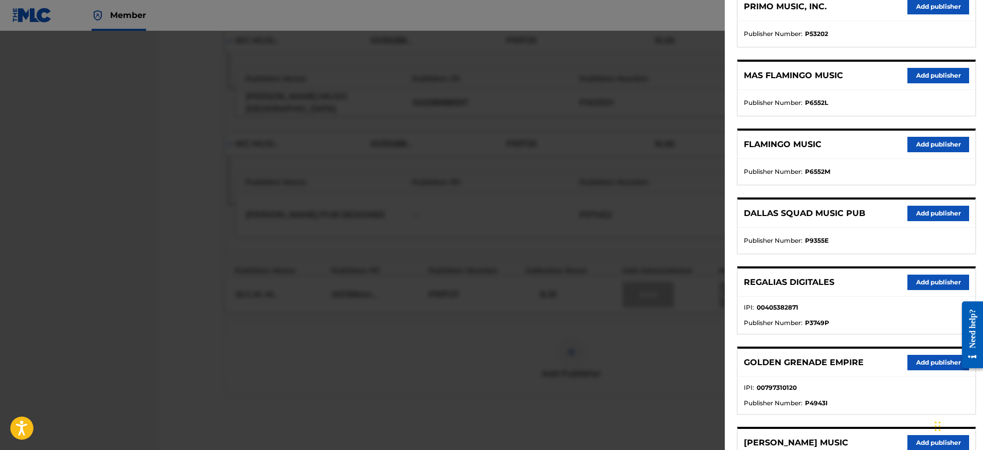
scroll to position [155, 0]
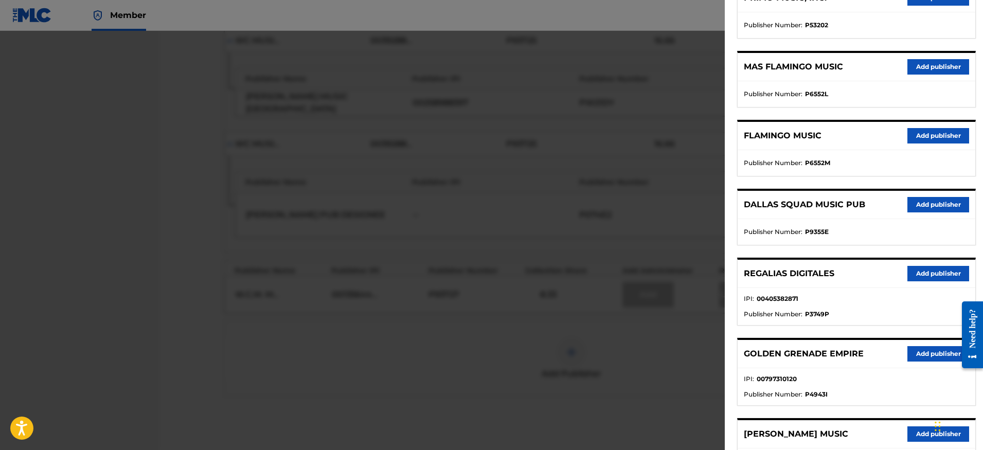
click at [932, 275] on button "Add publisher" at bounding box center [938, 273] width 62 height 15
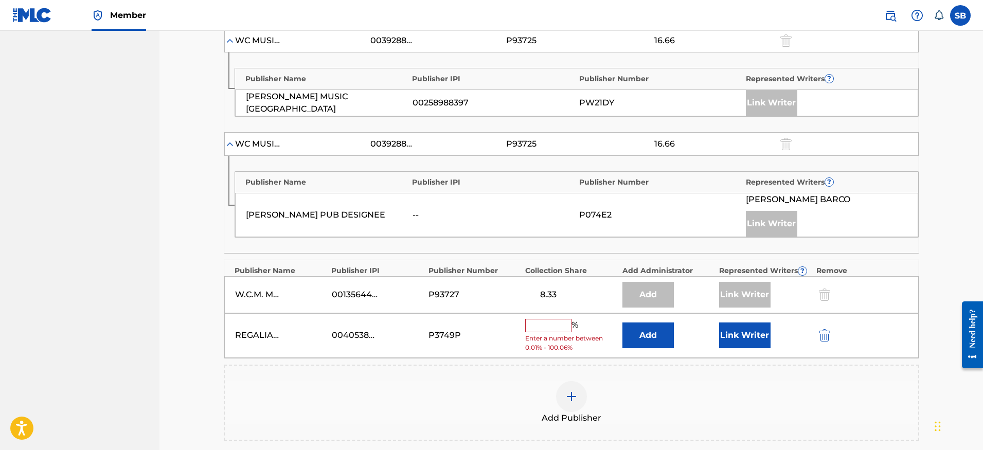
click at [551, 328] on input "text" at bounding box center [548, 325] width 46 height 13
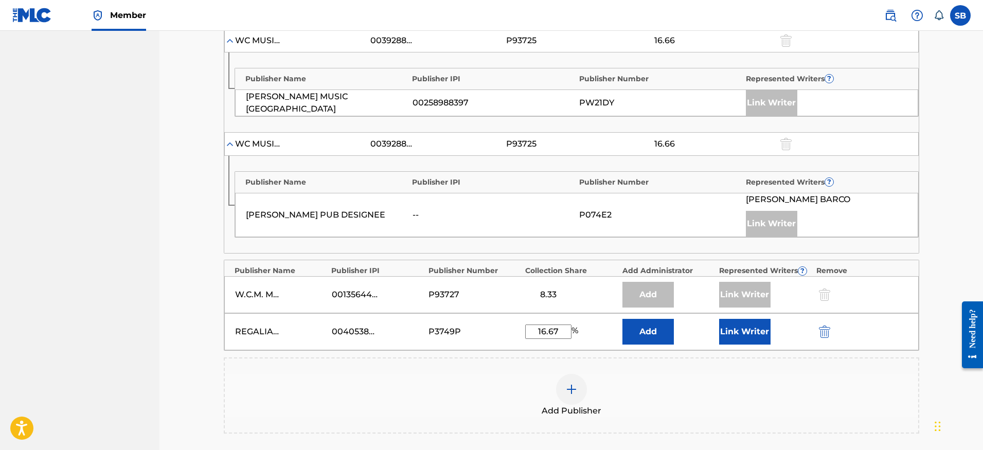
type input "16.67"
click at [756, 335] on button "Link Writer" at bounding box center [744, 332] width 51 height 26
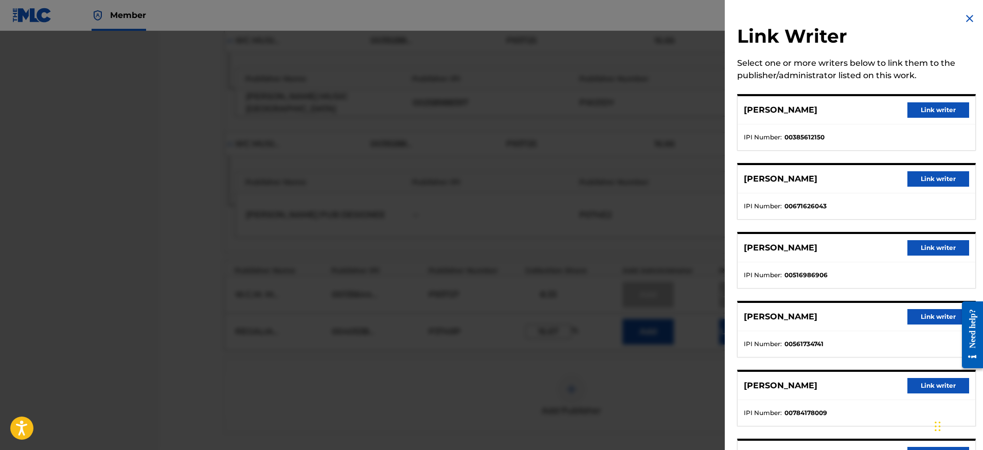
scroll to position [2, 0]
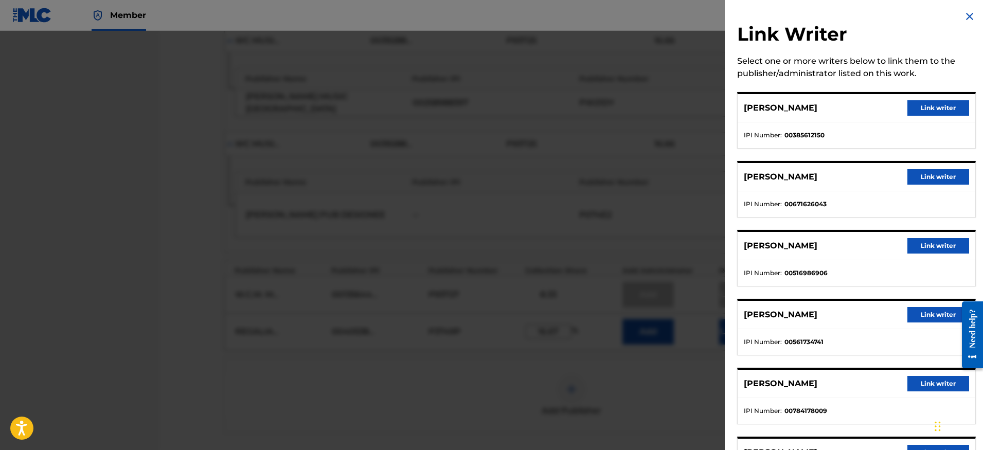
click at [929, 242] on button "Link writer" at bounding box center [938, 245] width 62 height 15
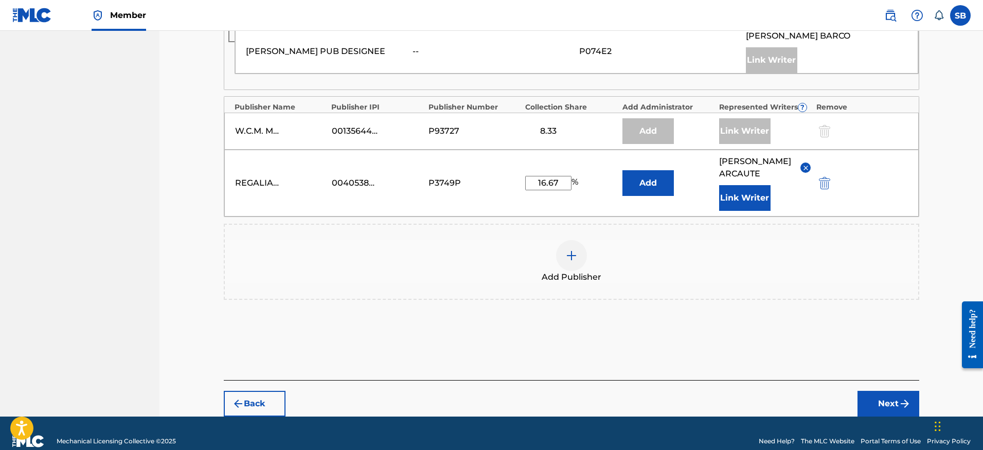
scroll to position [648, 0]
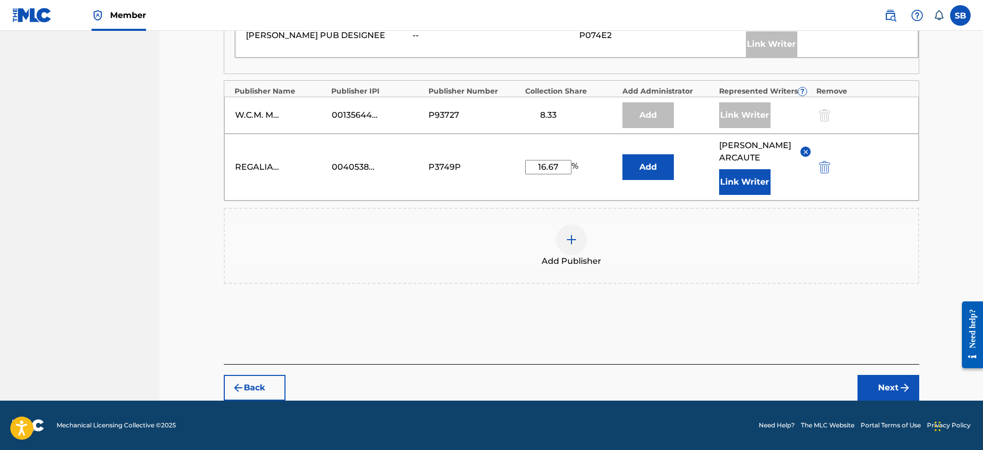
click at [889, 382] on button "Next" at bounding box center [888, 388] width 62 height 26
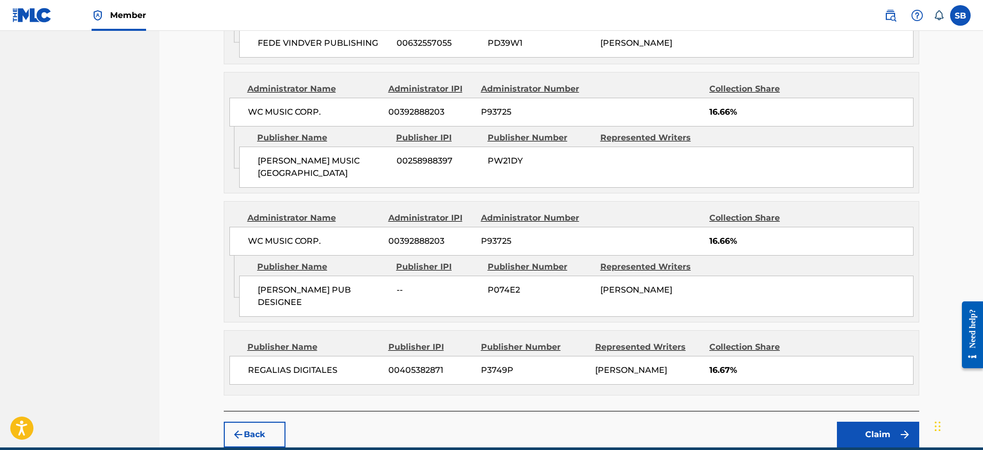
scroll to position [699, 0]
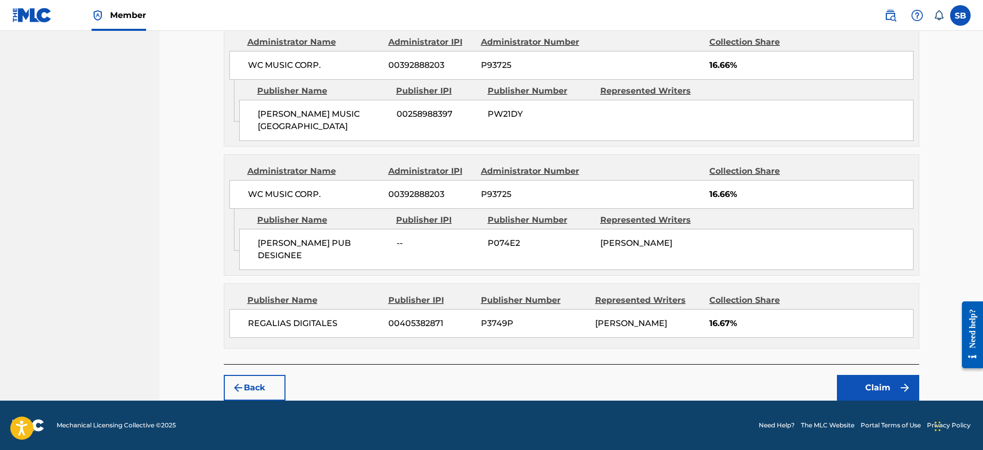
click at [721, 371] on div "Back Claim" at bounding box center [571, 382] width 695 height 37
click at [867, 380] on button "Claim" at bounding box center [878, 388] width 82 height 26
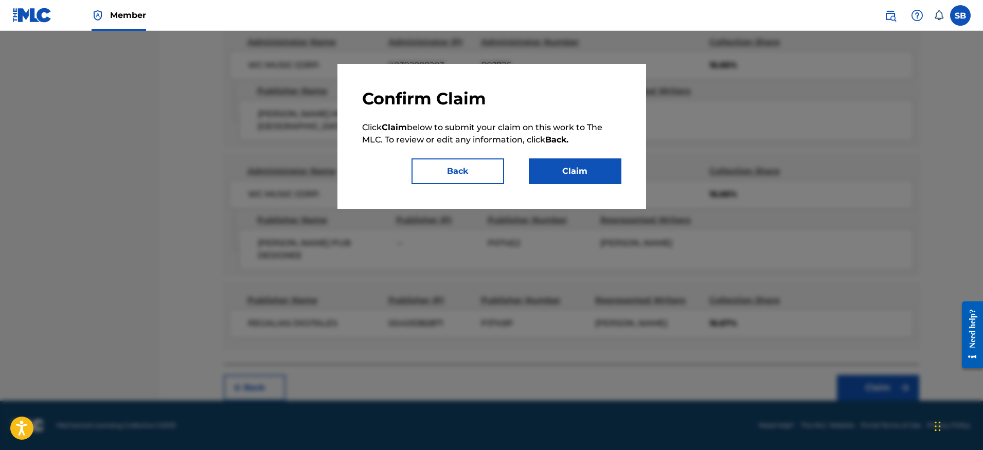
click at [597, 167] on button "Claim" at bounding box center [575, 171] width 93 height 26
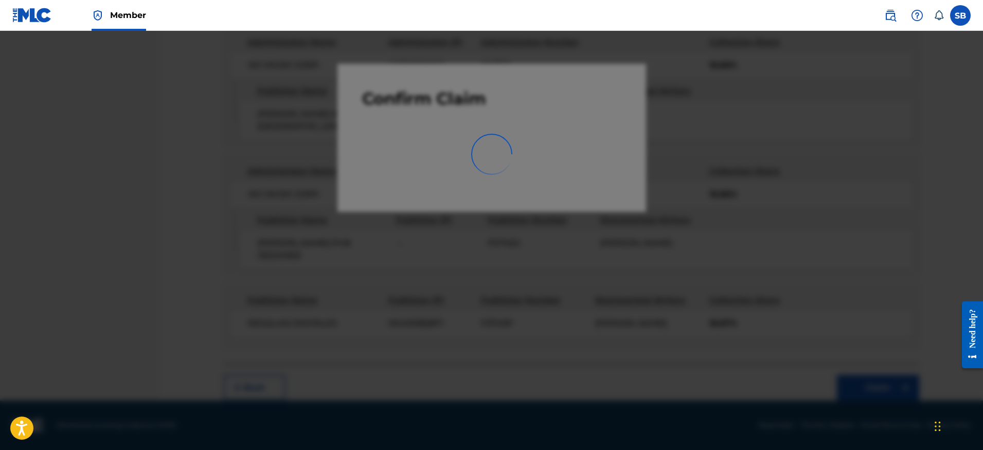
scroll to position [0, 0]
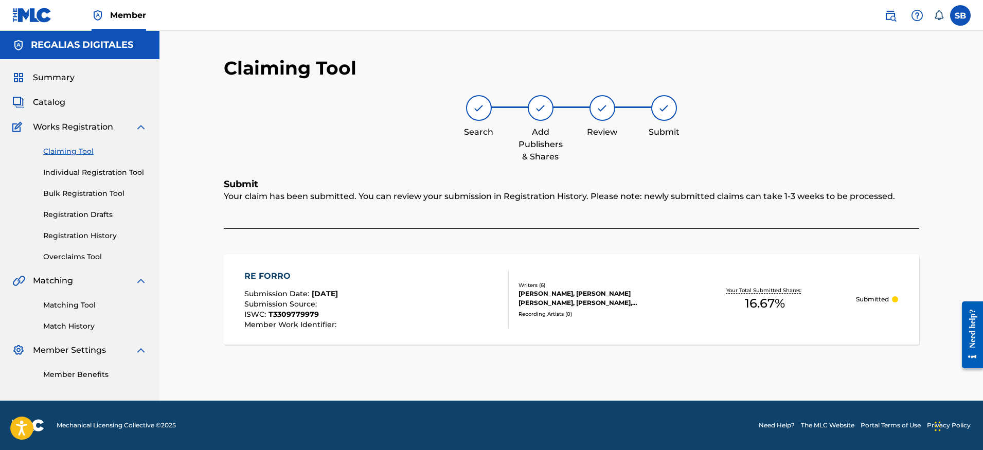
click at [122, 170] on link "Individual Registration Tool" at bounding box center [95, 172] width 104 height 11
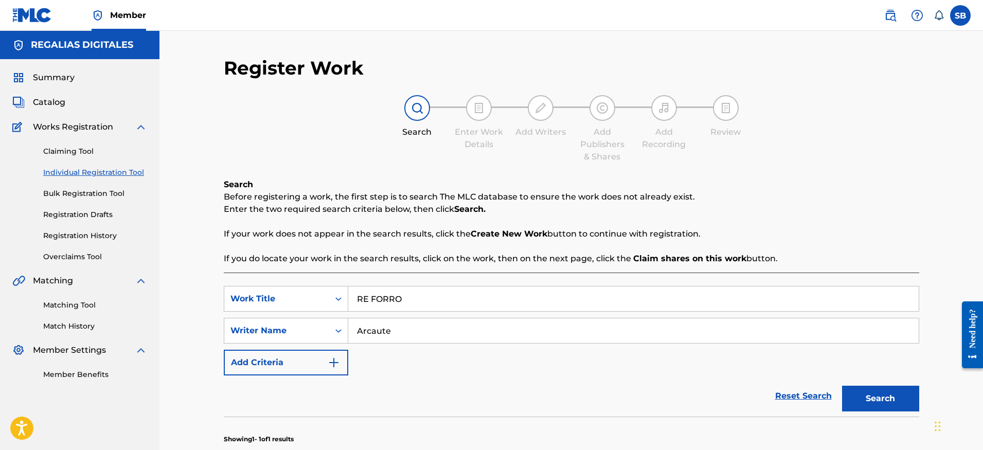
click at [36, 20] on img at bounding box center [32, 15] width 40 height 15
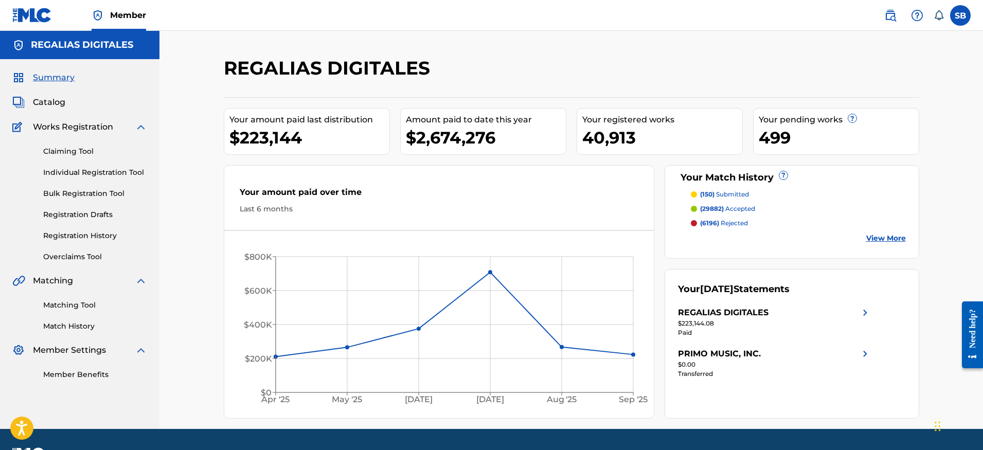
click at [117, 236] on link "Registration History" at bounding box center [95, 235] width 104 height 11
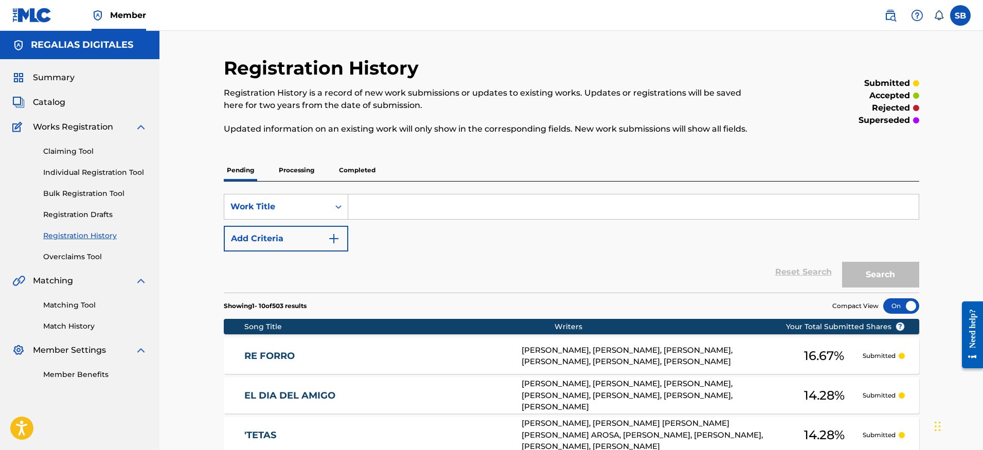
click at [53, 17] on div "Member" at bounding box center [79, 15] width 134 height 30
click at [24, 18] on img at bounding box center [32, 15] width 40 height 15
